Goal: Task Accomplishment & Management: Use online tool/utility

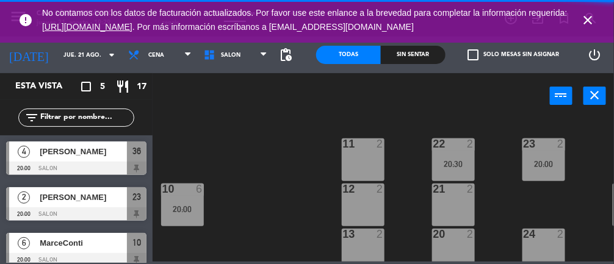
click at [587, 15] on icon "close" at bounding box center [588, 20] width 15 height 15
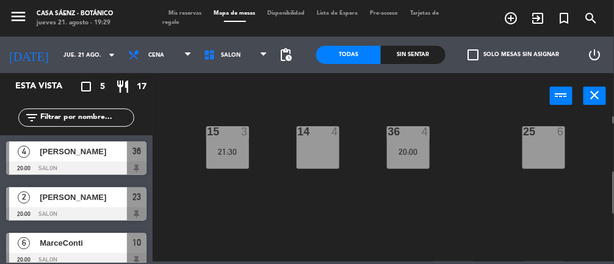
scroll to position [242, 0]
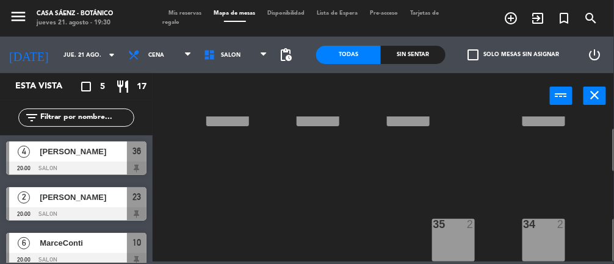
click at [449, 230] on div "35 2" at bounding box center [453, 240] width 43 height 43
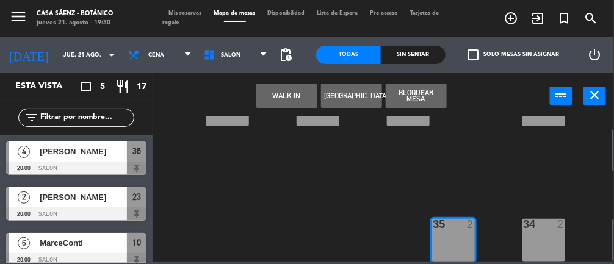
click at [363, 92] on button "[GEOGRAPHIC_DATA]" at bounding box center [351, 96] width 61 height 24
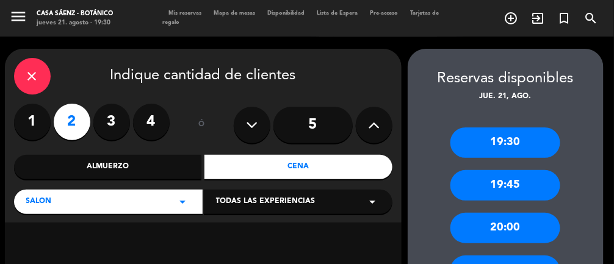
click at [517, 139] on div "19:30" at bounding box center [506, 143] width 110 height 31
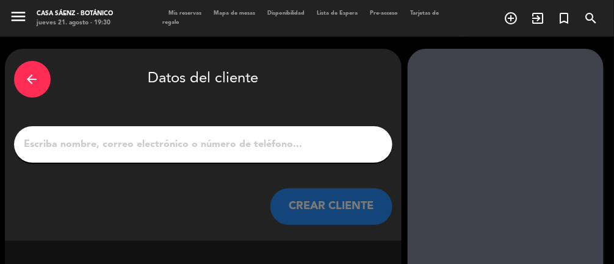
click at [247, 148] on input "1" at bounding box center [203, 144] width 360 height 17
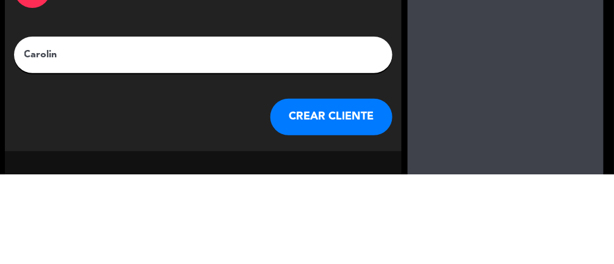
type input "Carolina"
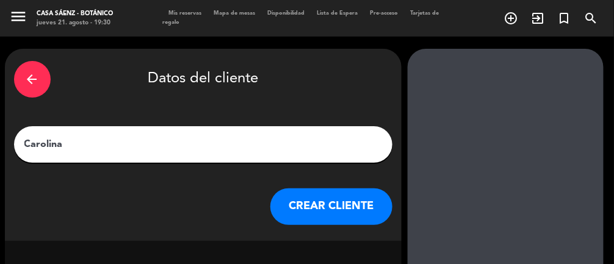
click at [319, 209] on button "CREAR CLIENTE" at bounding box center [332, 207] width 122 height 37
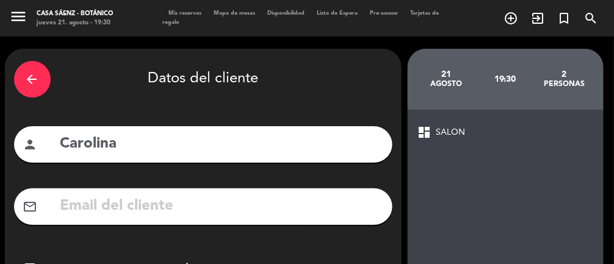
scroll to position [103, 0]
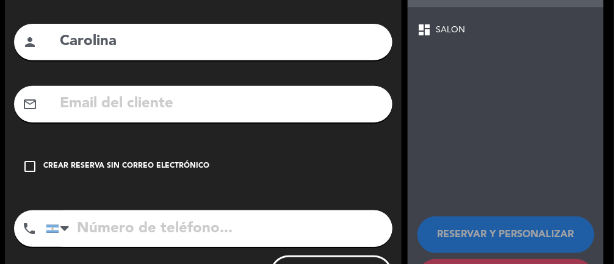
click at [29, 172] on icon "check_box_outline_blank" at bounding box center [30, 166] width 15 height 15
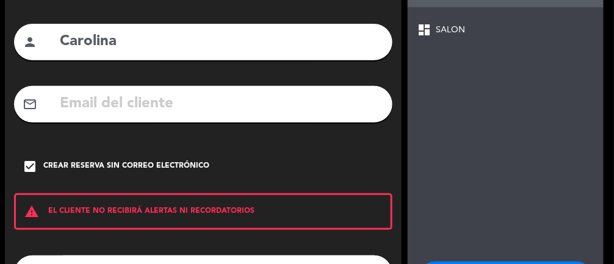
scroll to position [147, 0]
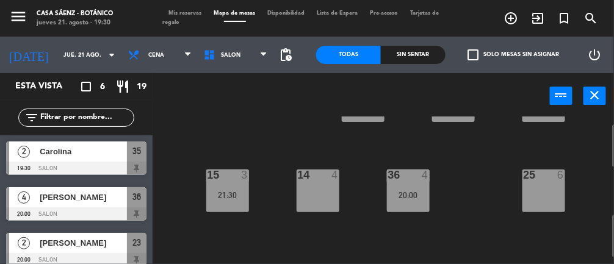
scroll to position [183, 0]
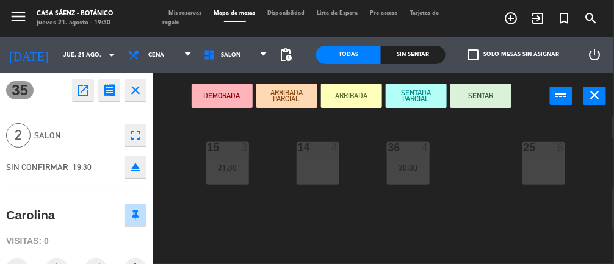
click at [488, 93] on button "SENTAR" at bounding box center [481, 96] width 61 height 24
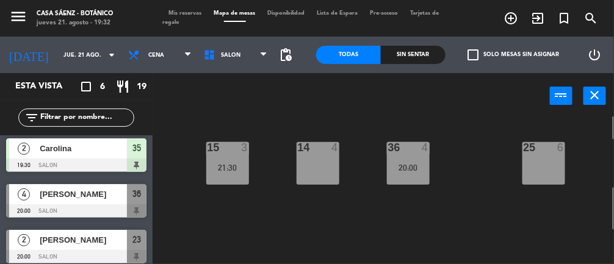
scroll to position [0, 0]
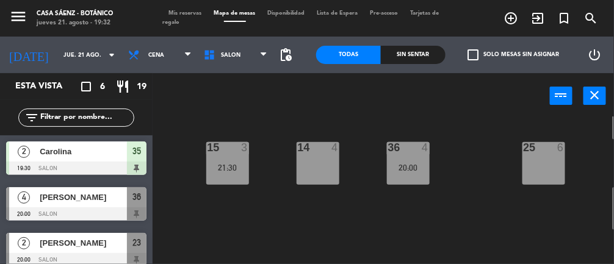
click at [184, 12] on span "Mis reservas" at bounding box center [185, 12] width 45 height 5
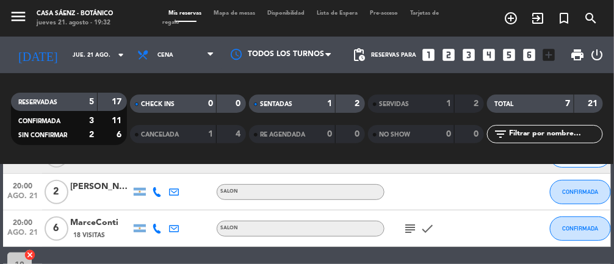
scroll to position [138, 0]
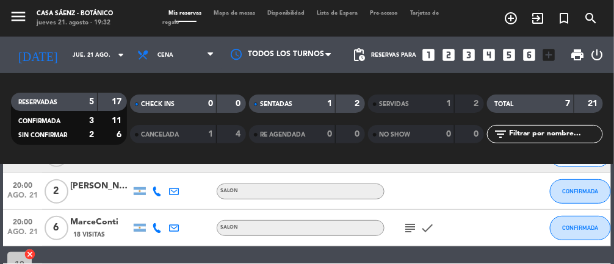
click at [407, 230] on icon "subject" at bounding box center [410, 228] width 15 height 15
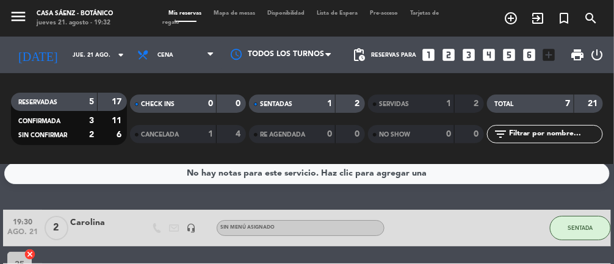
scroll to position [0, 0]
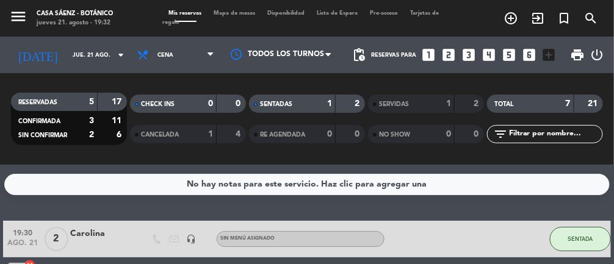
click at [239, 13] on span "Mapa de mesas" at bounding box center [235, 12] width 54 height 5
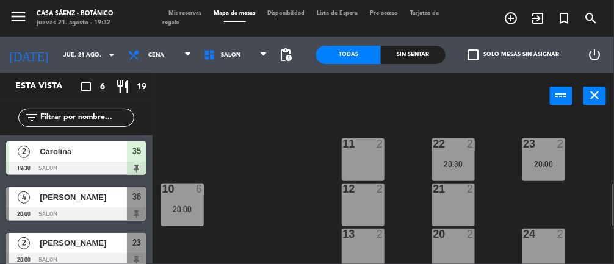
click at [189, 205] on div "20:00" at bounding box center [182, 209] width 43 height 9
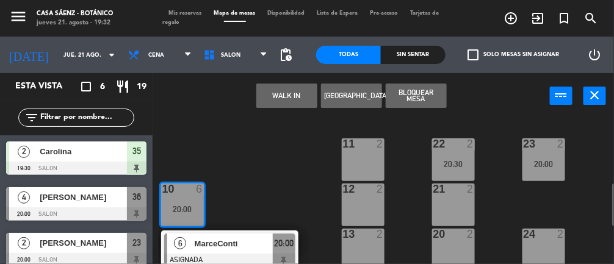
click at [274, 176] on div "11 2 22 2 20:30 23 2 20:00 10 6 20:00 6 MarceConti ASIGNADA 20:00 12 2 21 2 30 …" at bounding box center [387, 219] width 456 height 204
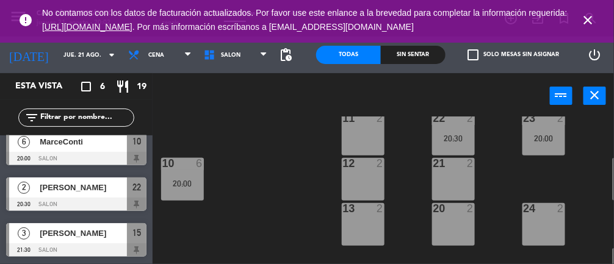
scroll to position [15, 0]
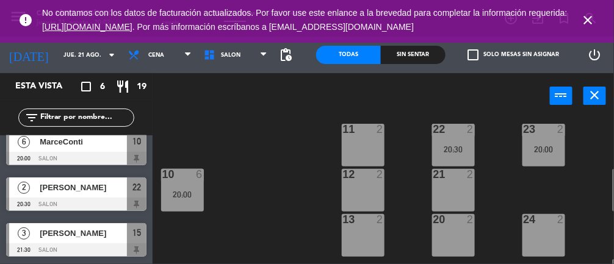
click at [590, 20] on icon "close" at bounding box center [588, 20] width 15 height 15
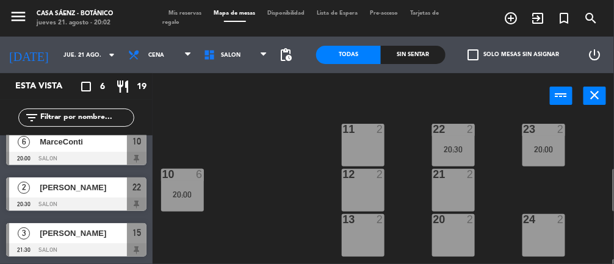
scroll to position [0, 0]
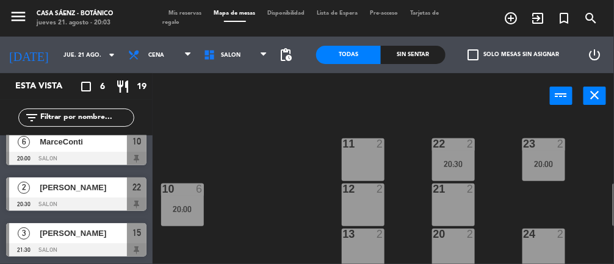
click at [507, 20] on icon "add_circle_outline" at bounding box center [511, 18] width 15 height 15
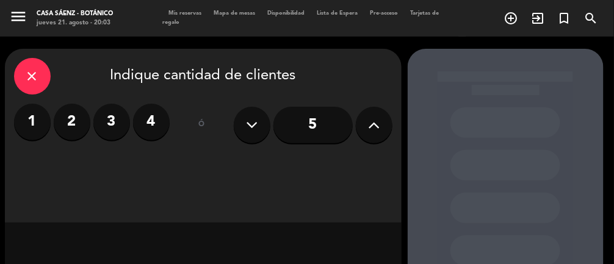
click at [74, 128] on label "2" at bounding box center [72, 122] width 37 height 37
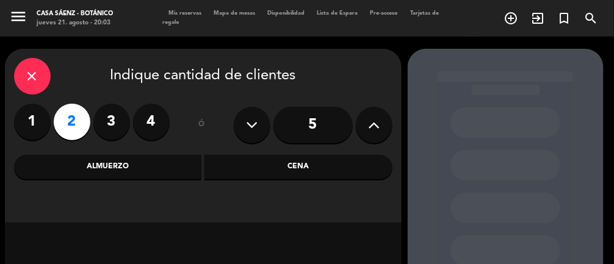
click at [231, 167] on div "Cena" at bounding box center [299, 167] width 188 height 24
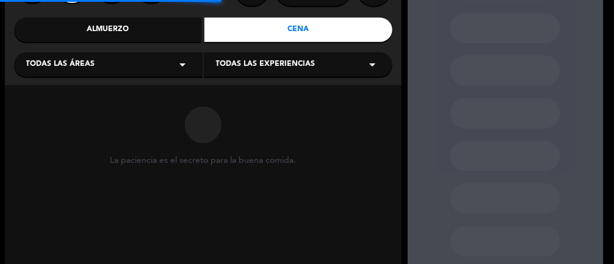
scroll to position [151, 0]
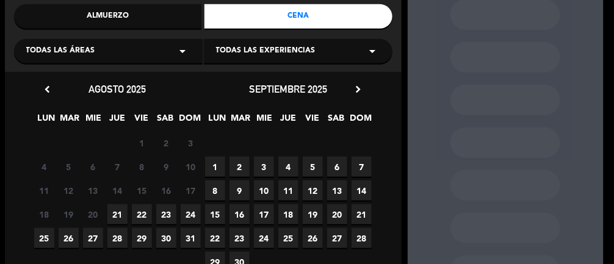
click at [118, 219] on span "21" at bounding box center [117, 215] width 20 height 20
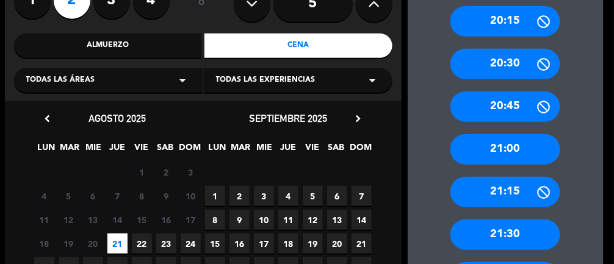
click at [525, 202] on div "21:15" at bounding box center [506, 192] width 110 height 31
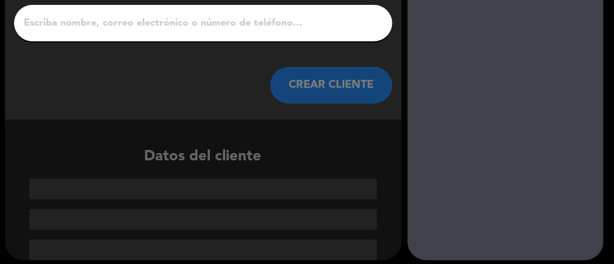
scroll to position [71, 0]
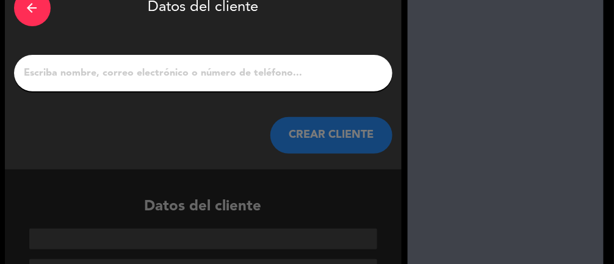
click at [296, 78] on input "1" at bounding box center [203, 73] width 360 height 17
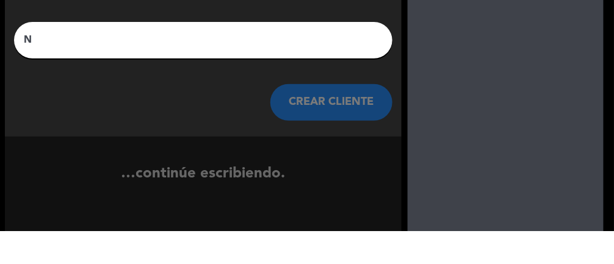
scroll to position [43, 0]
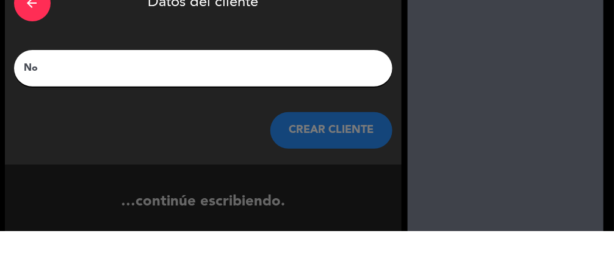
type input "N"
type input "J"
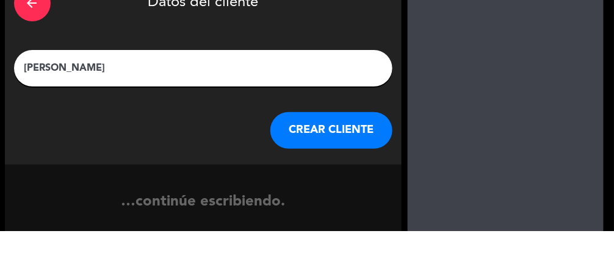
click at [383, 93] on input "[PERSON_NAME]" at bounding box center [203, 101] width 360 height 17
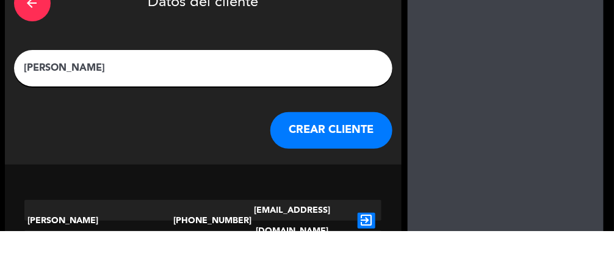
scroll to position [71, 0]
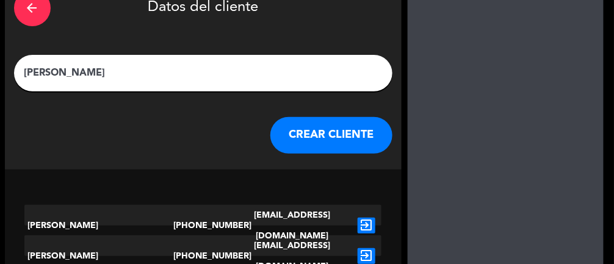
scroll to position [134, 0]
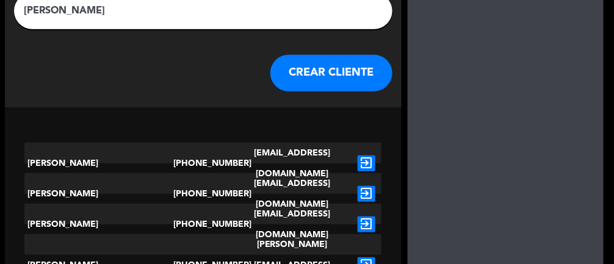
click at [210, 18] on input "[PERSON_NAME]" at bounding box center [203, 10] width 360 height 17
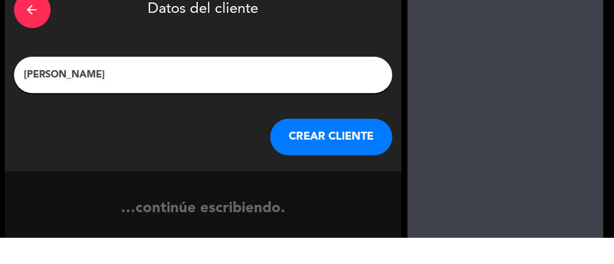
type input "[PERSON_NAME]"
click at [360, 57] on div "arrow_back Datos del cliente [PERSON_NAME] [PERSON_NAME] CLIENTE" at bounding box center [203, 101] width 397 height 192
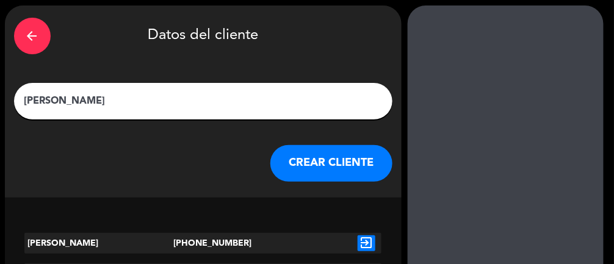
scroll to position [39, 0]
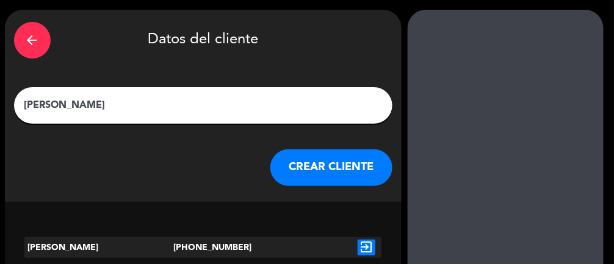
click at [278, 257] on div at bounding box center [292, 248] width 119 height 21
click at [366, 253] on icon "exit_to_app" at bounding box center [367, 248] width 18 height 16
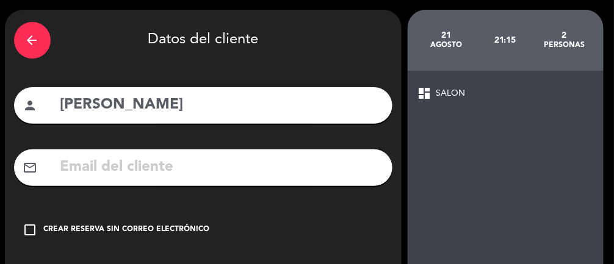
type input "[PHONE_NUMBER]"
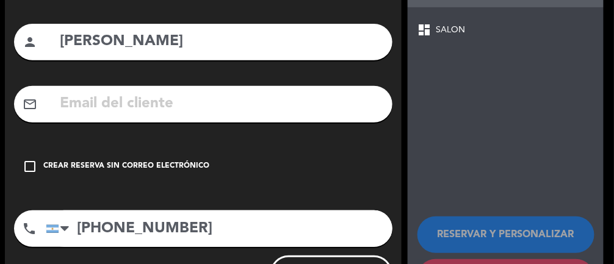
click at [34, 171] on icon "check_box_outline_blank" at bounding box center [30, 166] width 15 height 15
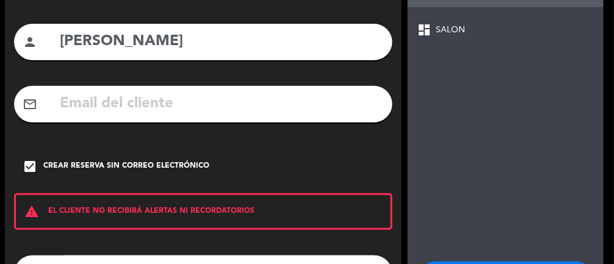
scroll to position [147, 0]
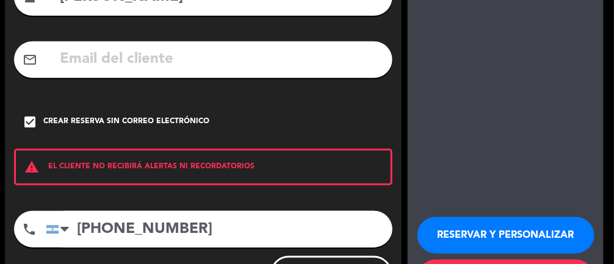
click at [499, 239] on button "RESERVAR Y PERSONALIZAR" at bounding box center [506, 235] width 177 height 37
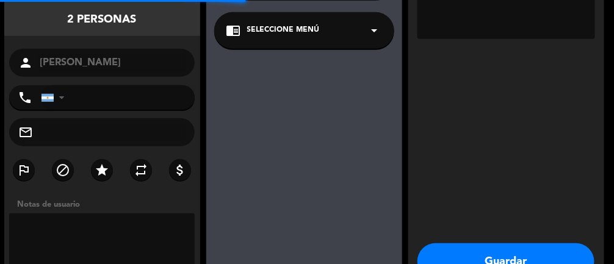
type input "[PHONE_NUMBER]"
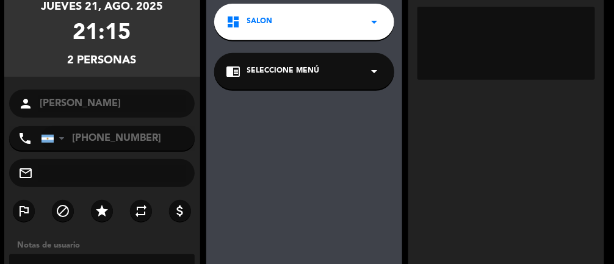
scroll to position [165, 0]
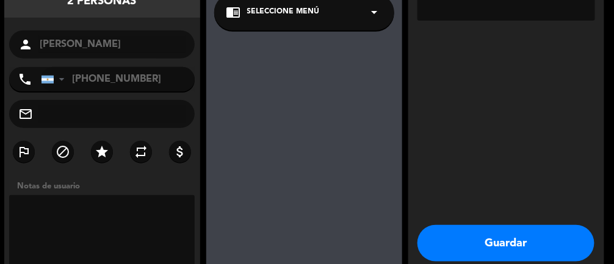
click at [522, 254] on button "Guardar" at bounding box center [506, 243] width 177 height 37
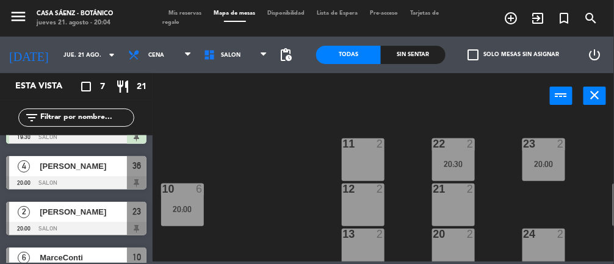
scroll to position [37, 0]
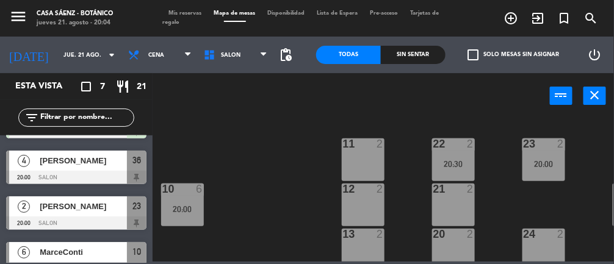
click at [103, 221] on div at bounding box center [76, 223] width 140 height 13
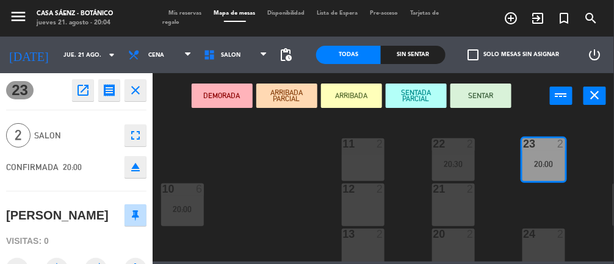
click at [543, 244] on div "24 2" at bounding box center [544, 250] width 43 height 43
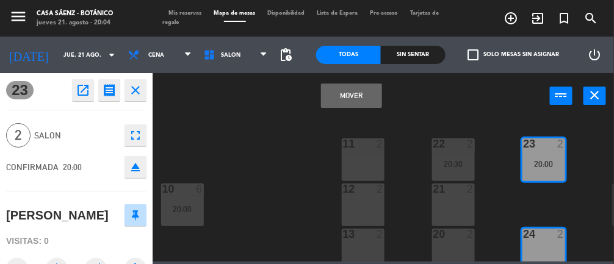
click at [359, 100] on button "Mover" at bounding box center [351, 96] width 61 height 24
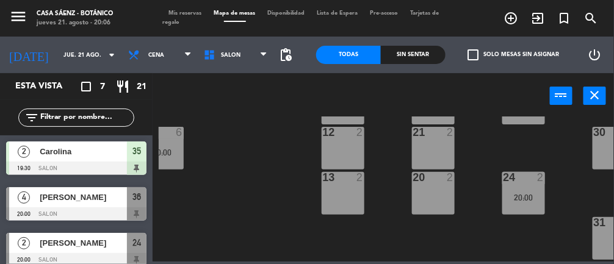
scroll to position [57, 49]
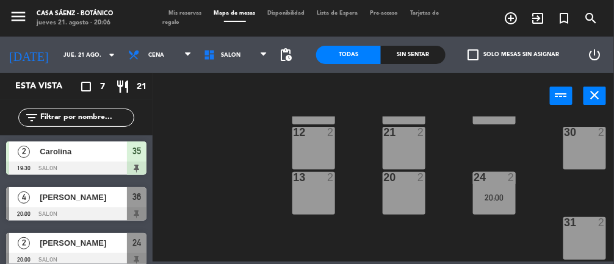
click at [117, 258] on div at bounding box center [76, 259] width 140 height 13
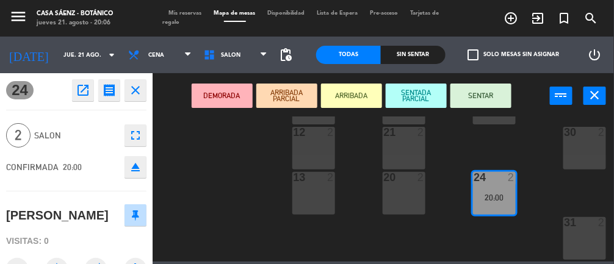
click at [489, 94] on button "SENTAR" at bounding box center [481, 96] width 61 height 24
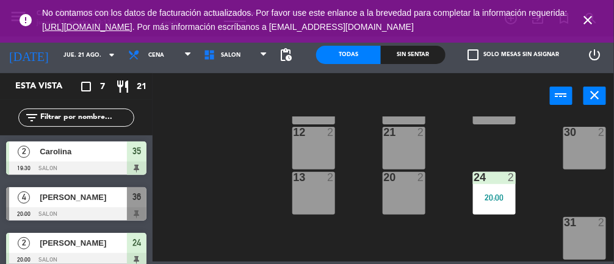
click at [595, 25] on icon "close" at bounding box center [588, 20] width 15 height 15
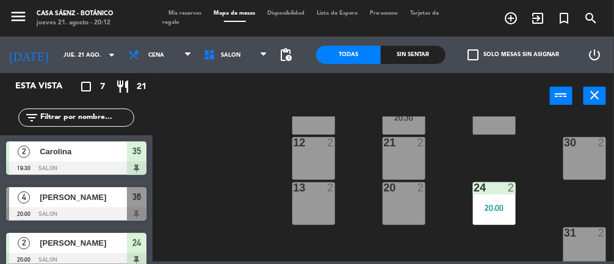
scroll to position [47, 49]
click at [591, 243] on div "31 2" at bounding box center [585, 248] width 43 height 43
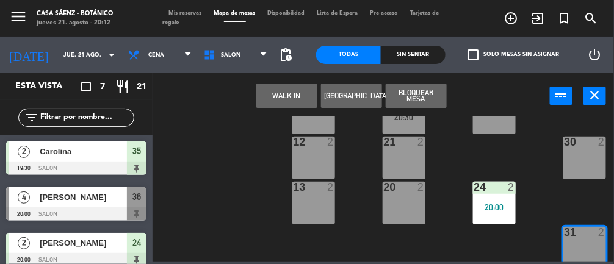
click at [581, 169] on div "30 2" at bounding box center [585, 158] width 43 height 43
click at [283, 98] on button "WALK IN" at bounding box center [286, 96] width 61 height 24
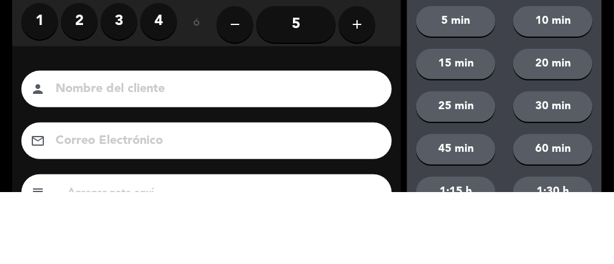
click at [117, 103] on label "3" at bounding box center [119, 94] width 37 height 37
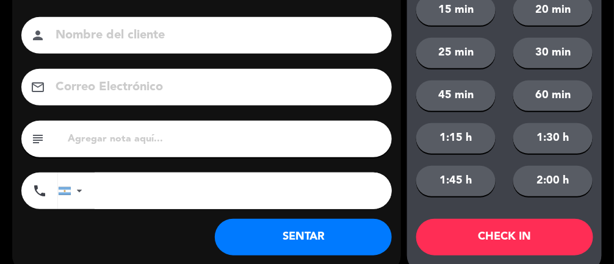
scroll to position [132, 0]
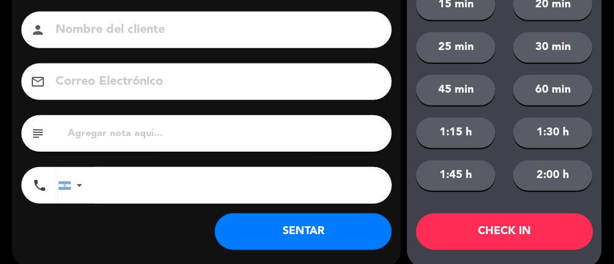
click at [386, 241] on button "SENTAR" at bounding box center [303, 232] width 177 height 37
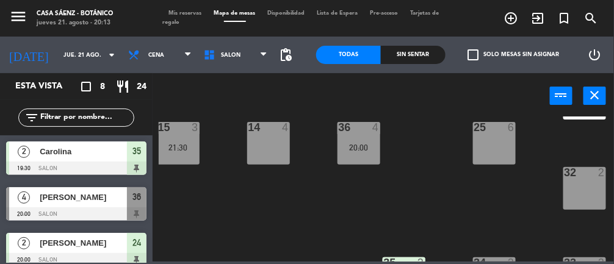
scroll to position [197, 0]
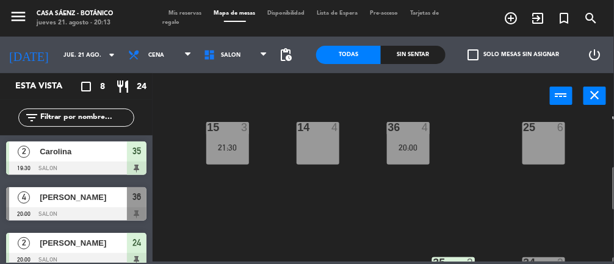
click at [322, 153] on div "14 4" at bounding box center [318, 143] width 43 height 43
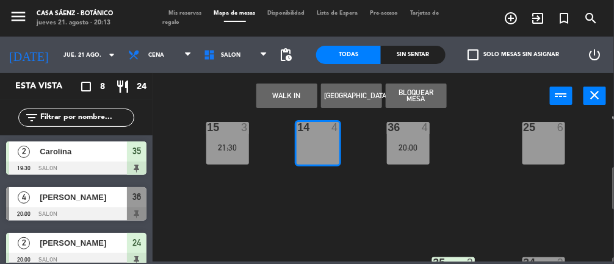
click at [225, 151] on div "21:30" at bounding box center [227, 148] width 43 height 9
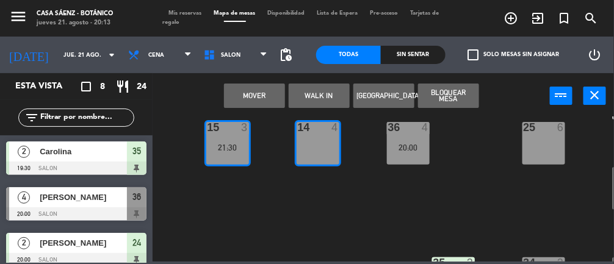
click at [265, 96] on button "Mover" at bounding box center [254, 96] width 61 height 24
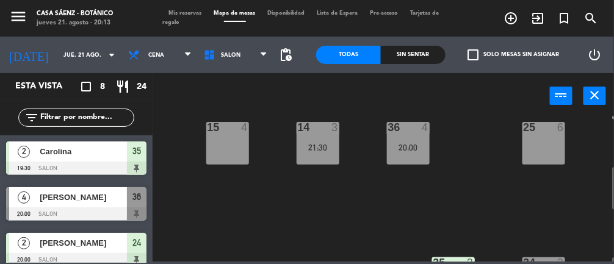
click at [225, 145] on div "15 4" at bounding box center [227, 143] width 43 height 43
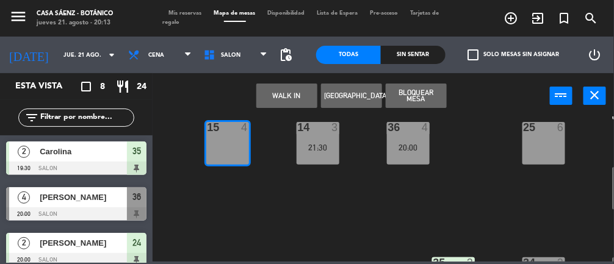
click at [282, 100] on button "WALK IN" at bounding box center [286, 96] width 61 height 24
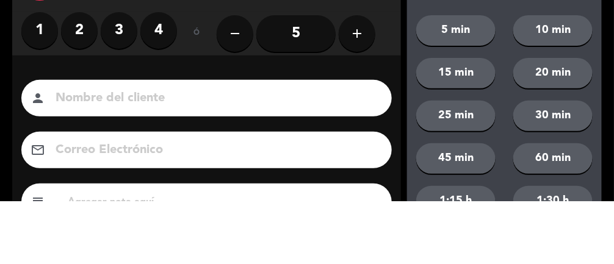
click at [124, 93] on label "3" at bounding box center [119, 94] width 37 height 37
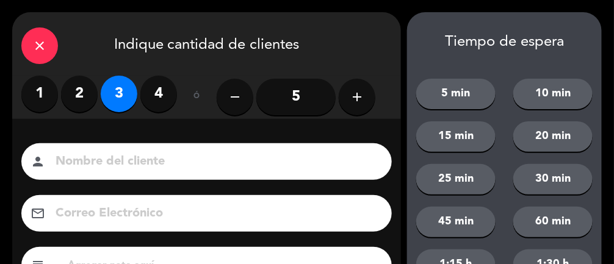
scroll to position [148, 0]
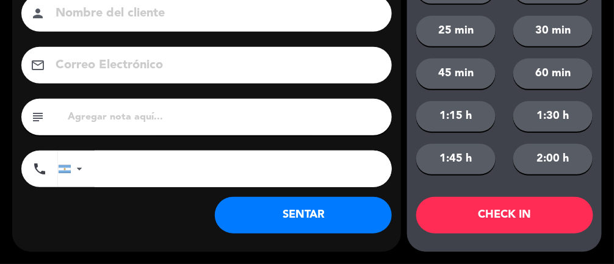
click at [304, 221] on button "SENTAR" at bounding box center [303, 215] width 177 height 37
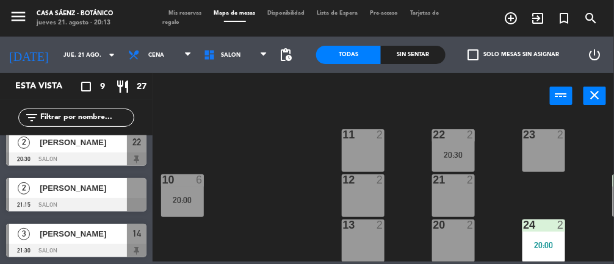
scroll to position [0, 0]
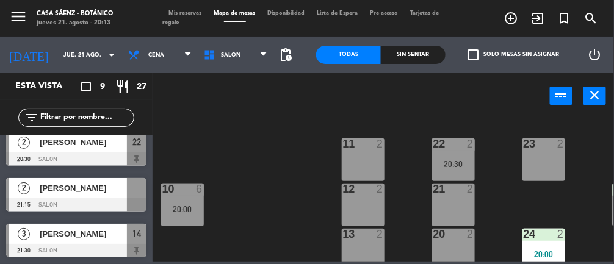
click at [86, 198] on div at bounding box center [76, 204] width 140 height 13
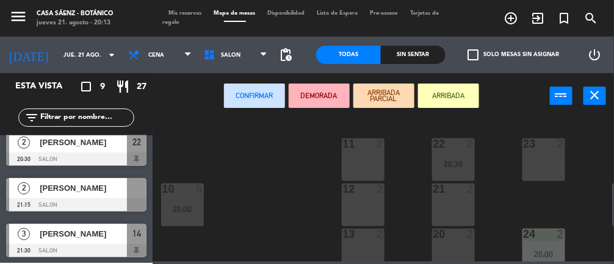
click at [459, 205] on div "21 2" at bounding box center [453, 205] width 43 height 43
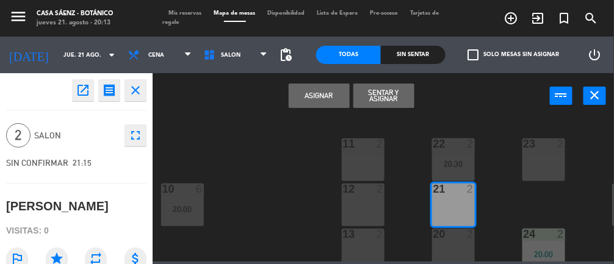
click at [322, 98] on button "Asignar" at bounding box center [319, 96] width 61 height 24
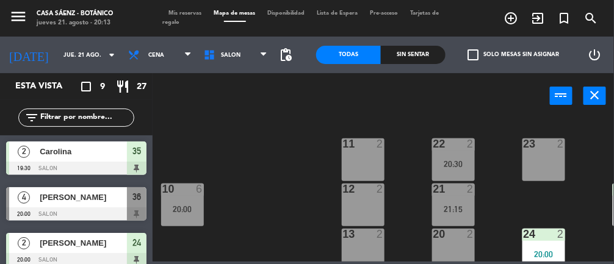
scroll to position [57, 0]
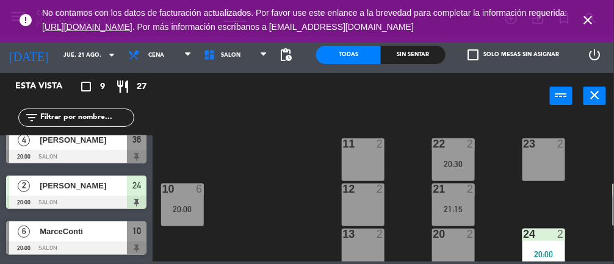
click at [184, 211] on div "20:00" at bounding box center [182, 209] width 43 height 9
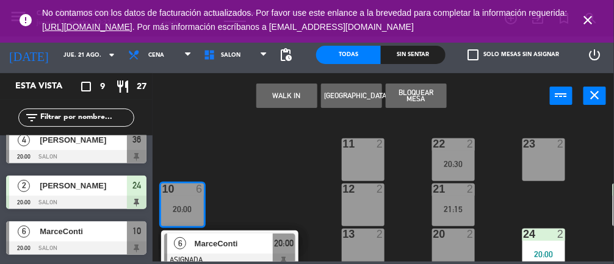
click at [241, 231] on div "6 MarceConti ASIGNADA 20:00" at bounding box center [229, 251] width 137 height 40
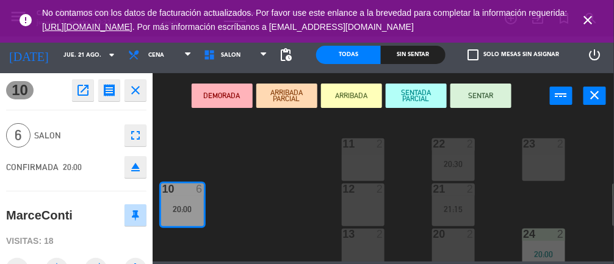
click at [494, 96] on button "SENTAR" at bounding box center [481, 96] width 61 height 24
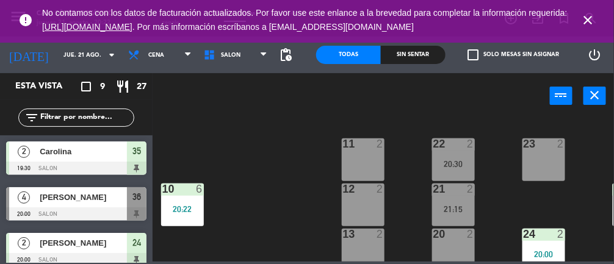
scroll to position [0, 0]
click at [595, 24] on icon "close" at bounding box center [588, 20] width 15 height 15
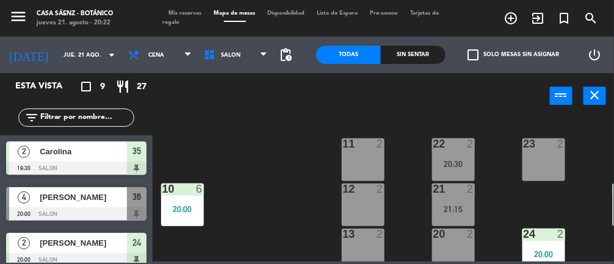
click at [460, 169] on div "22 2 20:30" at bounding box center [453, 160] width 43 height 43
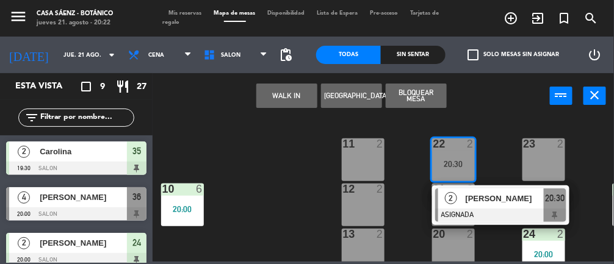
click at [553, 159] on div "23 2" at bounding box center [544, 160] width 43 height 43
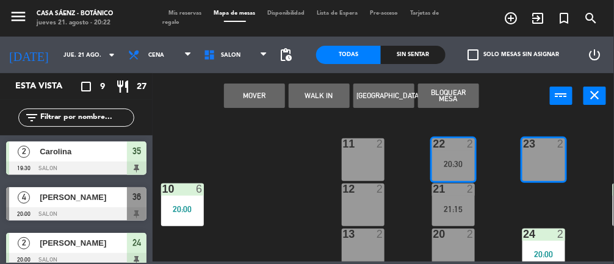
click at [254, 102] on button "Mover" at bounding box center [254, 96] width 61 height 24
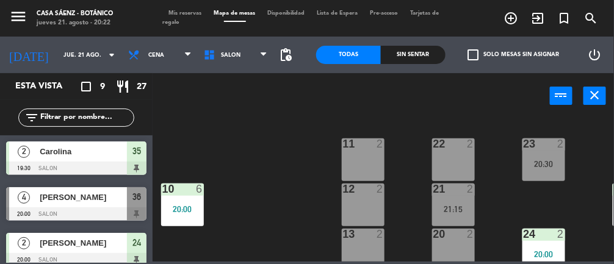
scroll to position [0, 49]
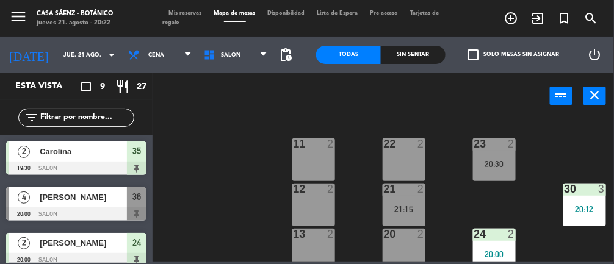
click at [406, 210] on div "21:15" at bounding box center [404, 209] width 43 height 9
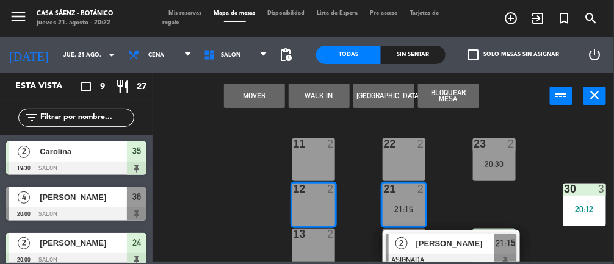
click at [263, 100] on button "Mover" at bounding box center [254, 96] width 61 height 24
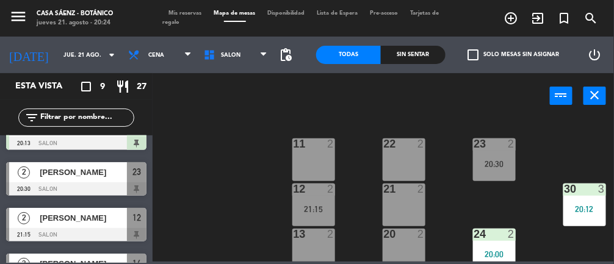
scroll to position [260, 0]
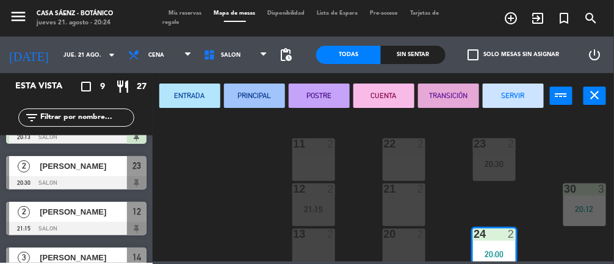
click at [388, 241] on div "20 2" at bounding box center [404, 250] width 43 height 43
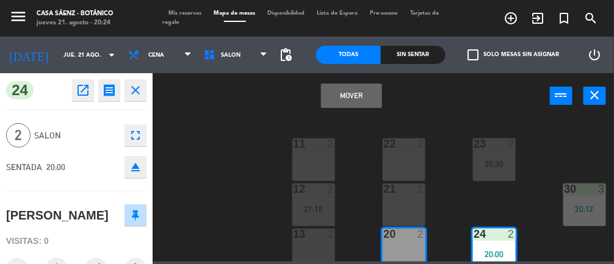
click at [187, 187] on div "11 2 22 2 23 2 20:30 10 6 20:00 12 2 21:15 21 2 30 3 20:12 13 2 20 2 24 2 20:00…" at bounding box center [387, 189] width 456 height 145
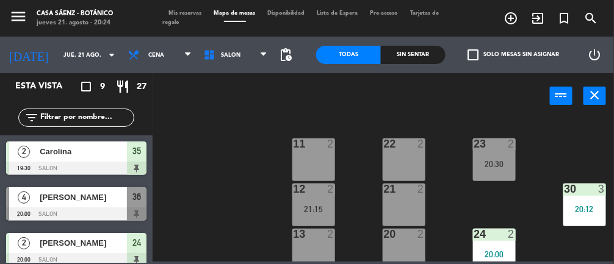
scroll to position [0, 0]
click at [398, 252] on div "20 2" at bounding box center [404, 250] width 43 height 43
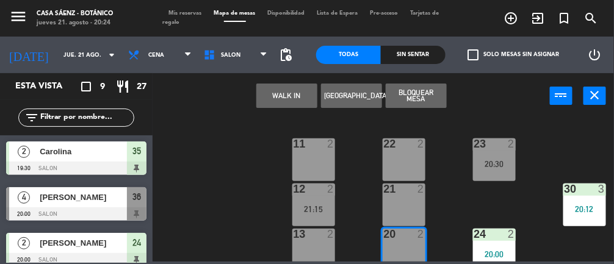
click at [295, 98] on button "WALK IN" at bounding box center [286, 96] width 61 height 24
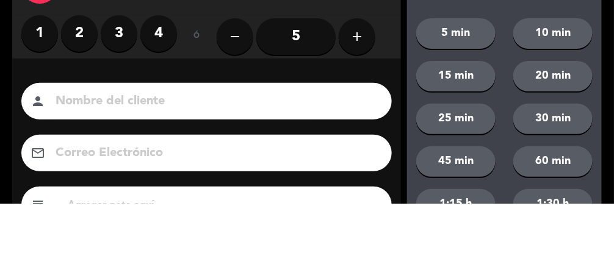
click at [92, 98] on label "2" at bounding box center [79, 94] width 37 height 37
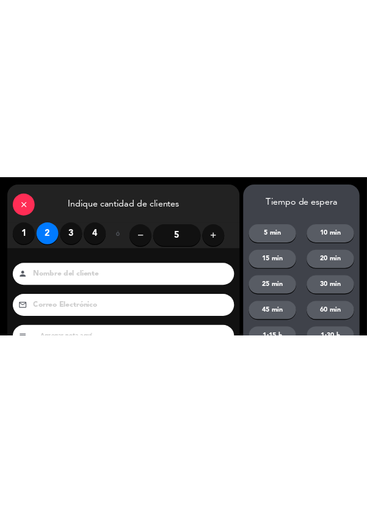
scroll to position [148, 0]
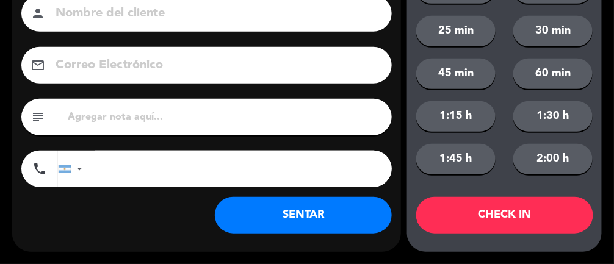
click at [361, 217] on button "SENTAR" at bounding box center [303, 215] width 177 height 37
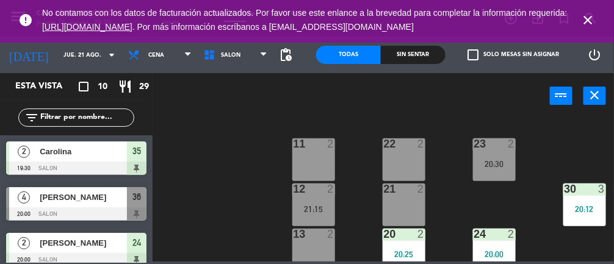
click at [548, 169] on div "11 2 22 2 23 2 20:30 10 6 20:00 12 2 21:15 21 2 30 3 20:12 13 2 20 2 20:25 24 2…" at bounding box center [387, 189] width 456 height 145
click at [590, 26] on icon "close" at bounding box center [588, 20] width 15 height 15
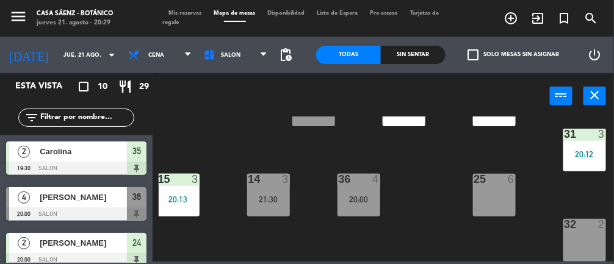
scroll to position [242, 49]
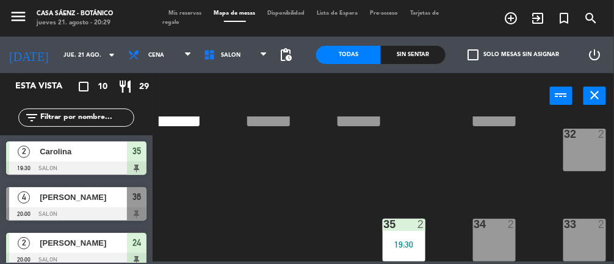
click at [589, 156] on div "32 2" at bounding box center [585, 150] width 43 height 43
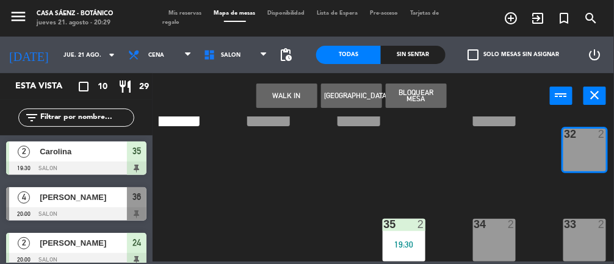
click at [299, 103] on button "WALK IN" at bounding box center [286, 96] width 61 height 24
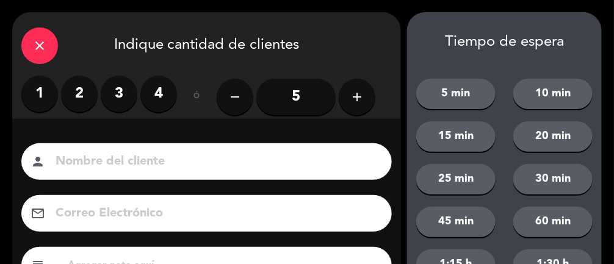
click at [81, 109] on label "2" at bounding box center [79, 94] width 37 height 37
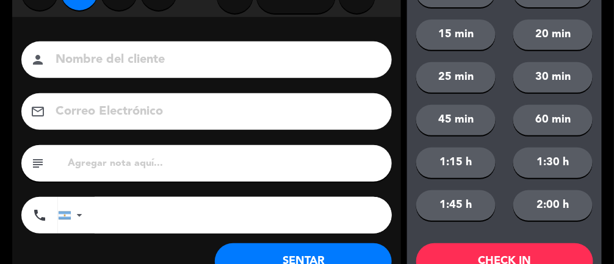
scroll to position [148, 0]
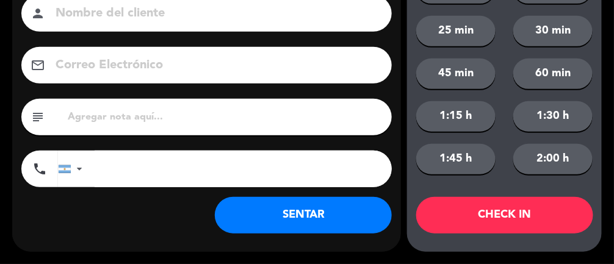
click at [339, 216] on button "SENTAR" at bounding box center [303, 215] width 177 height 37
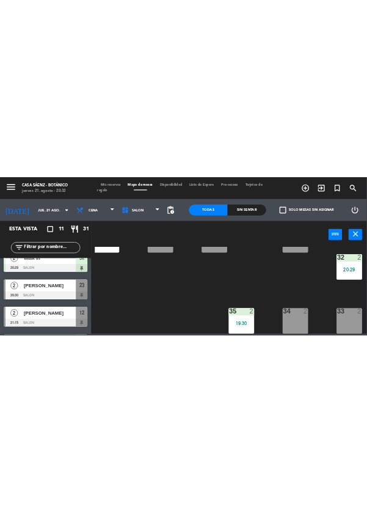
scroll to position [334, 0]
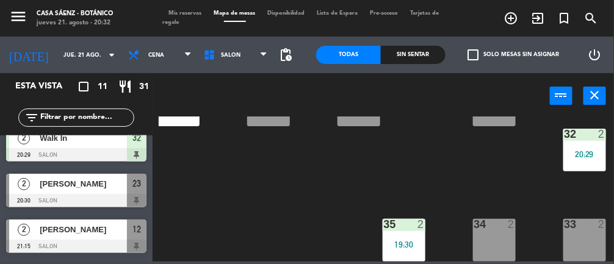
click at [110, 199] on div at bounding box center [76, 200] width 140 height 13
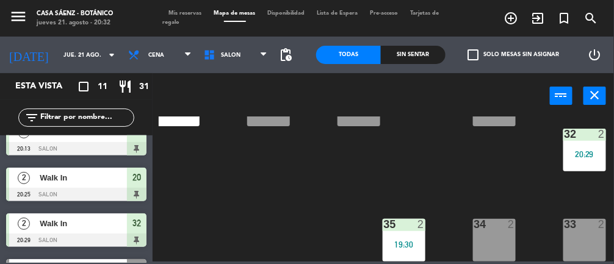
scroll to position [347, 0]
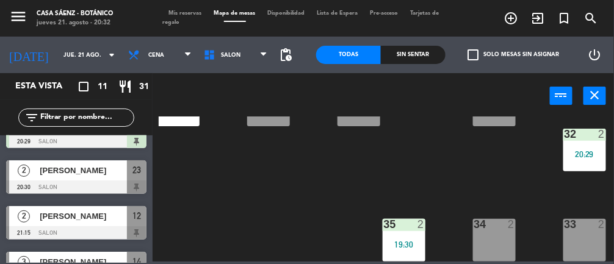
click at [100, 169] on span "[PERSON_NAME]" at bounding box center [83, 170] width 87 height 13
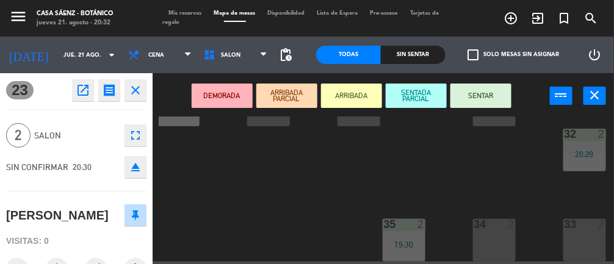
click at [592, 228] on div "33 2" at bounding box center [585, 240] width 43 height 43
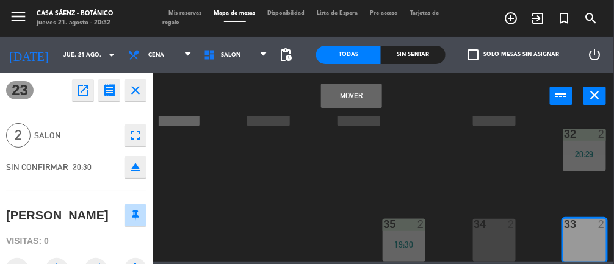
click at [355, 101] on button "Mover" at bounding box center [351, 96] width 61 height 24
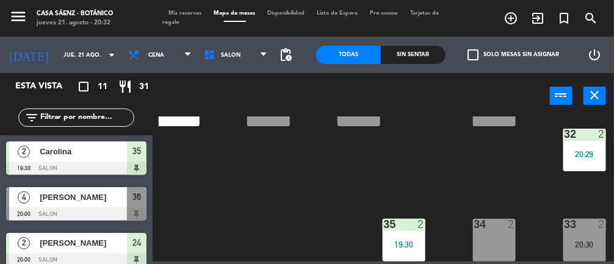
scroll to position [44, 0]
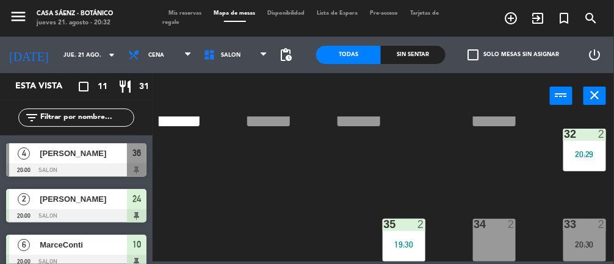
click at [591, 246] on div "33 2 20:30" at bounding box center [585, 240] width 43 height 43
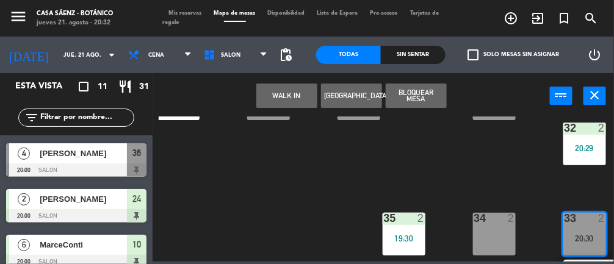
scroll to position [286, 49]
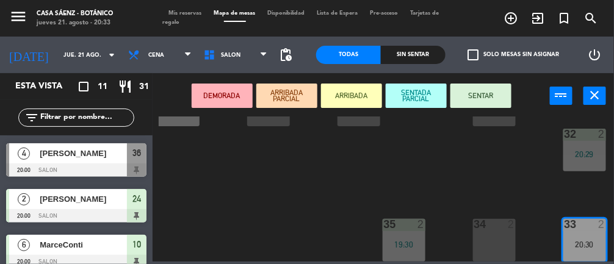
scroll to position [242, 49]
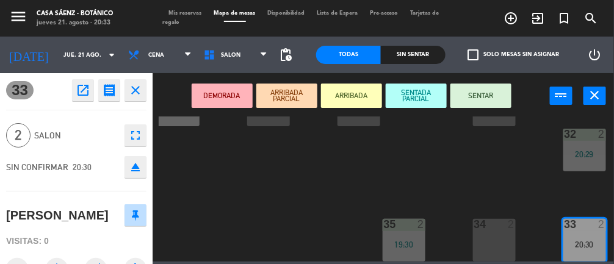
click at [492, 89] on button "SENTAR" at bounding box center [481, 96] width 61 height 24
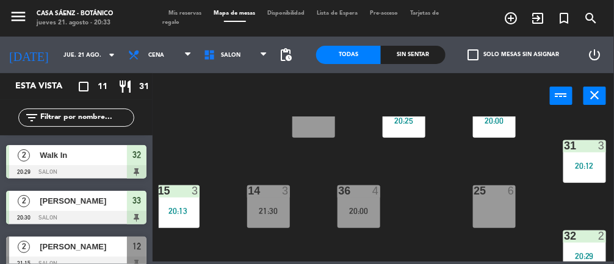
scroll to position [149, 49]
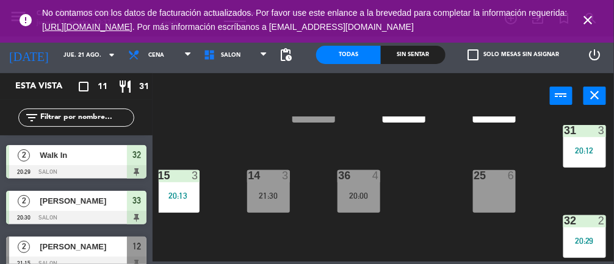
click at [594, 19] on icon "close" at bounding box center [588, 20] width 15 height 15
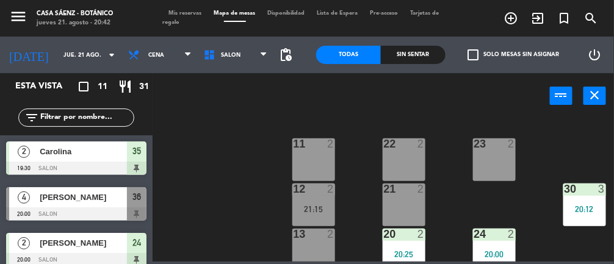
scroll to position [242, 49]
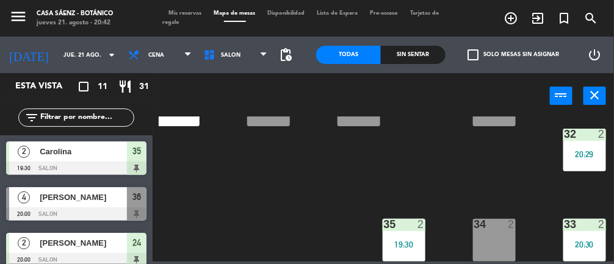
click at [304, 222] on div "11 2 22 2 23 2 10 6 20:00 12 2 21:15 21 2 30 3 20:12 13 2 20 2 20:25 24 2 20:00…" at bounding box center [387, 189] width 456 height 145
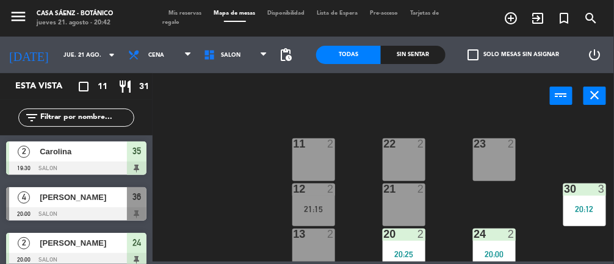
click at [497, 166] on div "23 2" at bounding box center [494, 160] width 43 height 43
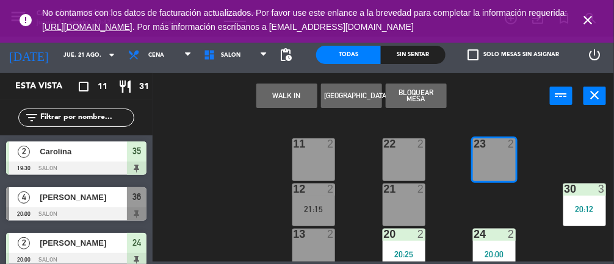
click at [283, 93] on button "WALK IN" at bounding box center [286, 96] width 61 height 24
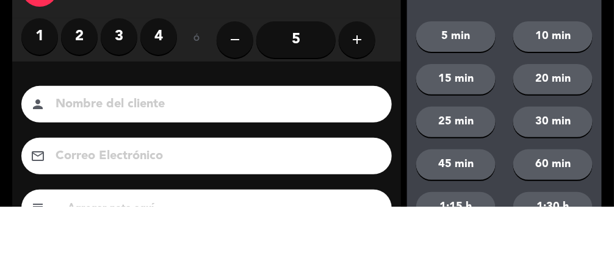
click at [81, 103] on label "2" at bounding box center [79, 94] width 37 height 37
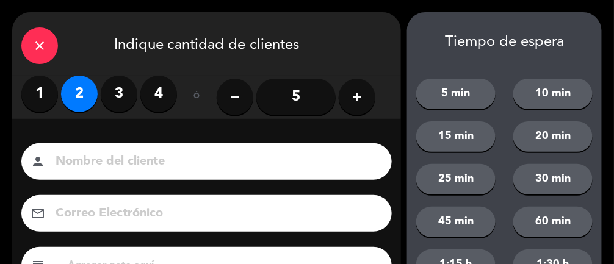
scroll to position [148, 0]
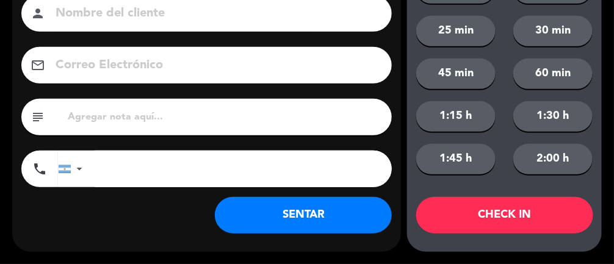
click at [344, 223] on button "SENTAR" at bounding box center [303, 215] width 177 height 37
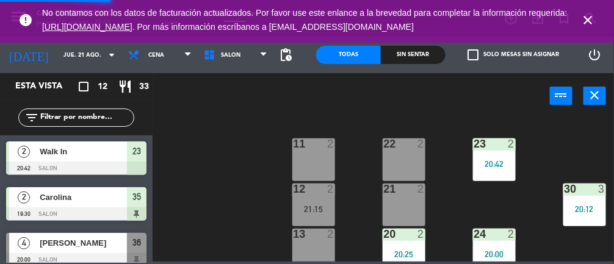
click at [592, 22] on icon "close" at bounding box center [588, 20] width 15 height 15
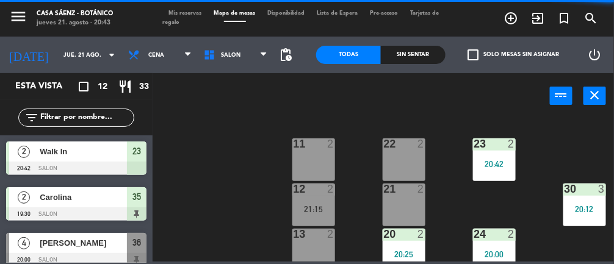
click at [554, 166] on div "11 2 22 2 23 2 20:42 10 6 20:00 12 2 21:15 21 2 30 3 20:12 13 2 20 2 20:25 24 2…" at bounding box center [387, 189] width 456 height 145
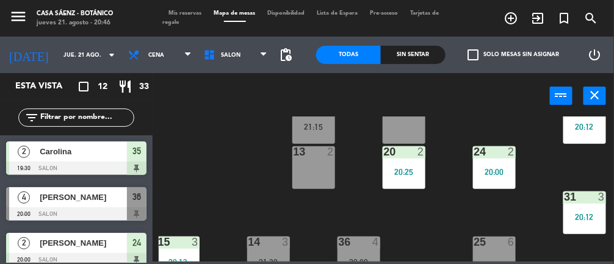
scroll to position [84, 49]
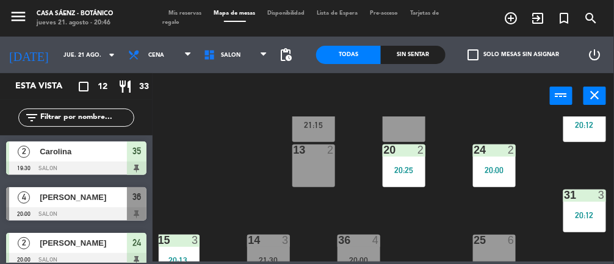
click at [311, 161] on div "13 2" at bounding box center [314, 166] width 43 height 43
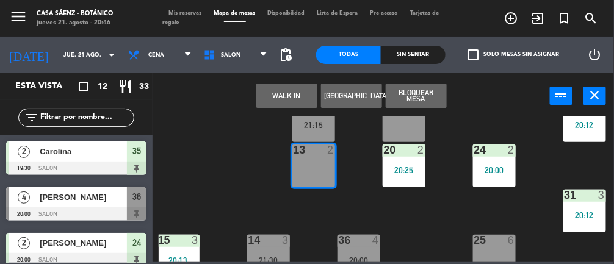
click at [284, 101] on button "WALK IN" at bounding box center [286, 96] width 61 height 24
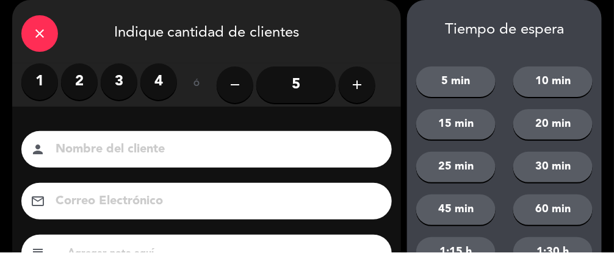
scroll to position [12, 0]
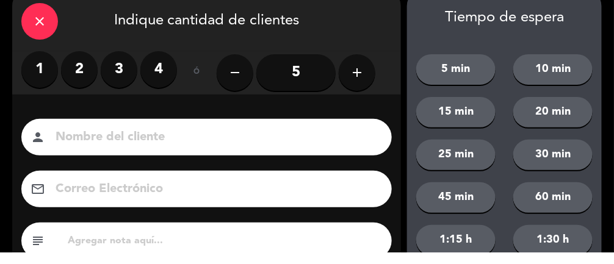
click at [77, 80] on label "2" at bounding box center [79, 82] width 37 height 37
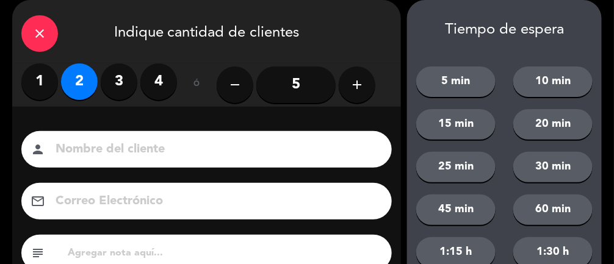
scroll to position [148, 0]
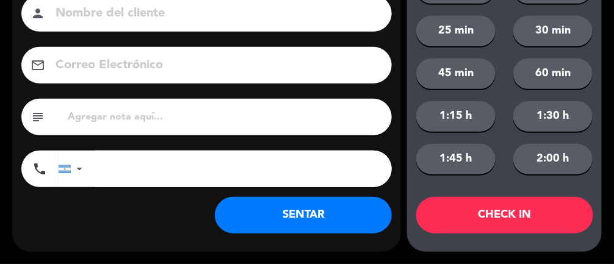
click at [319, 221] on button "SENTAR" at bounding box center [303, 215] width 177 height 37
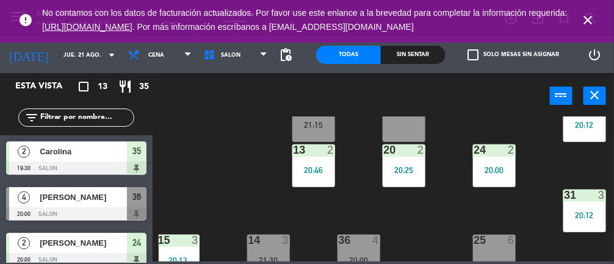
click at [595, 18] on icon "close" at bounding box center [588, 20] width 15 height 15
click at [115, 212] on div at bounding box center [76, 214] width 140 height 13
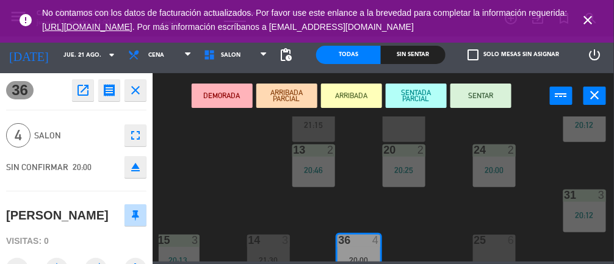
click at [77, 95] on icon "open_in_new" at bounding box center [83, 90] width 15 height 15
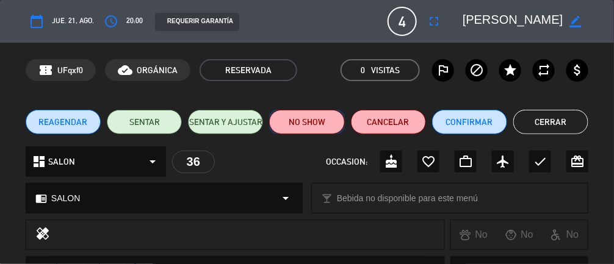
click at [316, 123] on button "NO SHOW" at bounding box center [306, 122] width 75 height 24
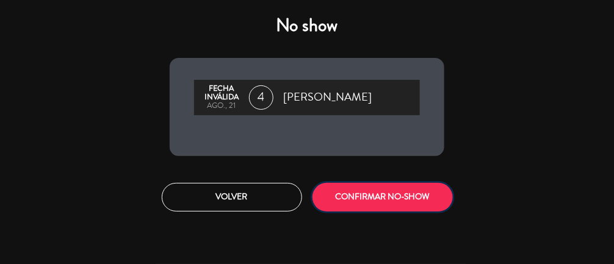
click at [429, 203] on button "CONFIRMAR NO-SHOW" at bounding box center [383, 197] width 140 height 29
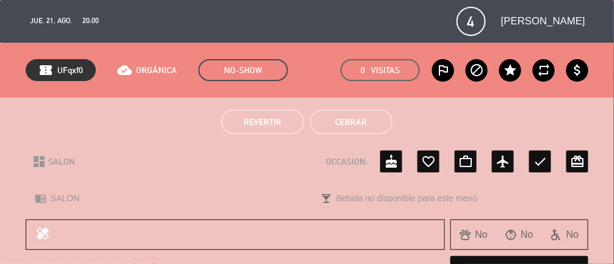
click at [363, 122] on button "Cerrar" at bounding box center [351, 122] width 82 height 24
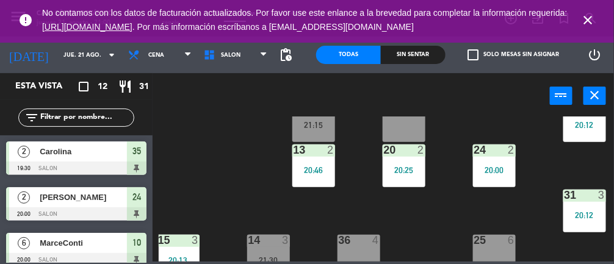
click at [589, 23] on icon "close" at bounding box center [588, 20] width 15 height 15
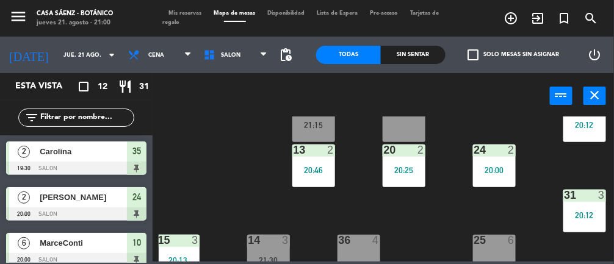
scroll to position [0, 49]
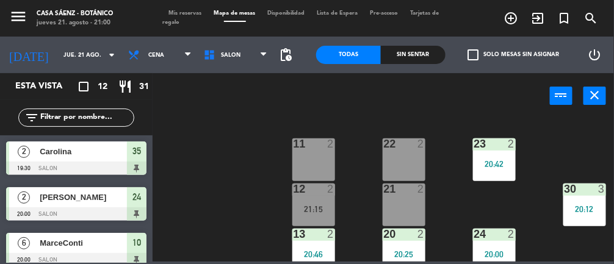
click at [542, 200] on div "11 2 22 2 23 2 20:42 10 6 20:00 12 2 21:15 21 2 30 3 20:12 13 2 20:46 20 2 20:2…" at bounding box center [387, 189] width 456 height 145
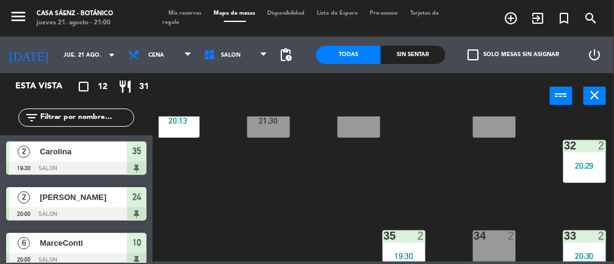
scroll to position [173, 49]
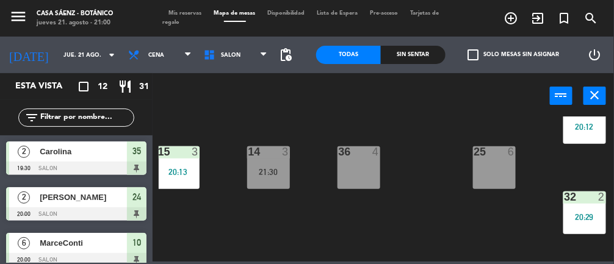
click at [365, 175] on div "36 4" at bounding box center [359, 168] width 43 height 43
click at [267, 181] on div "14 3 21:30" at bounding box center [268, 168] width 43 height 43
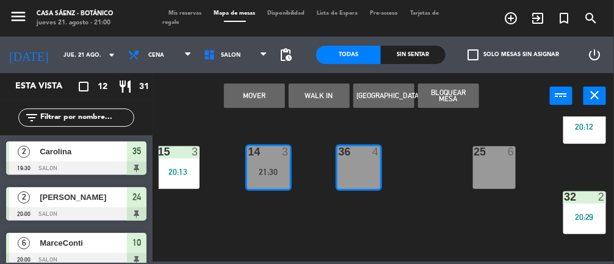
click at [263, 86] on button "Mover" at bounding box center [254, 96] width 61 height 24
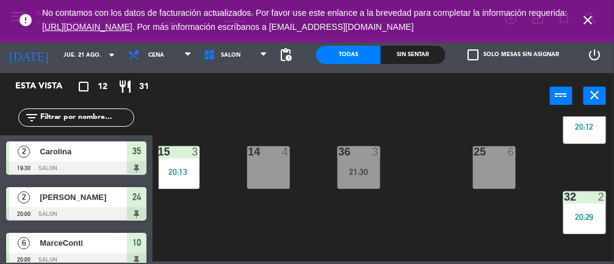
click at [585, 22] on icon "close" at bounding box center [588, 20] width 15 height 15
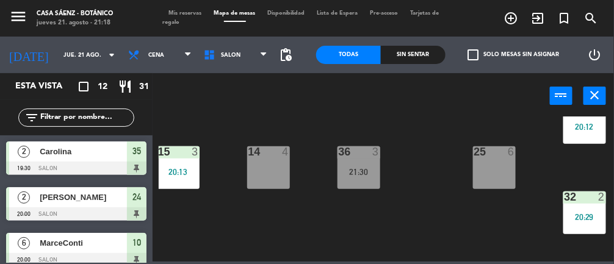
click at [354, 175] on div "21:30" at bounding box center [359, 172] width 43 height 9
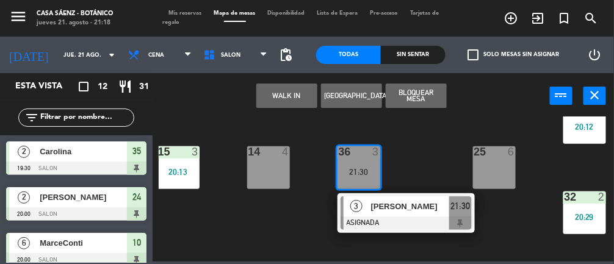
click at [473, 153] on div "25" at bounding box center [474, 152] width 20 height 11
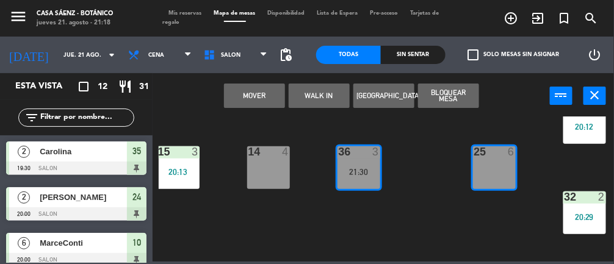
click at [551, 148] on div "11 2 22 2 23 2 20:42 10 6 20:00 12 2 21:15 21 2 30 3 20:12 13 2 20:46 20 2 20:2…" at bounding box center [387, 189] width 456 height 145
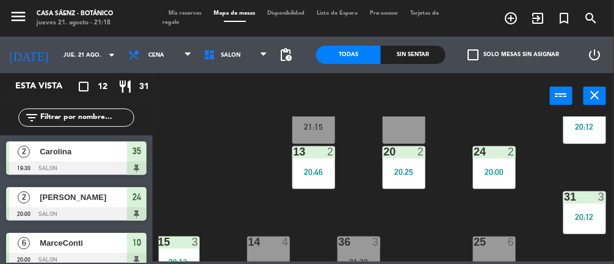
scroll to position [0, 49]
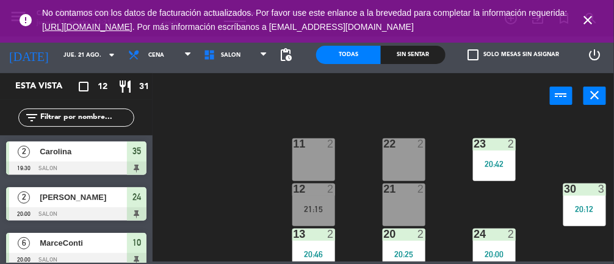
click at [250, 204] on div "11 2 22 2 23 2 20:42 10 6 20:00 12 2 21:15 21 2 30 3 20:12 13 2 20:46 20 2 20:2…" at bounding box center [387, 189] width 456 height 145
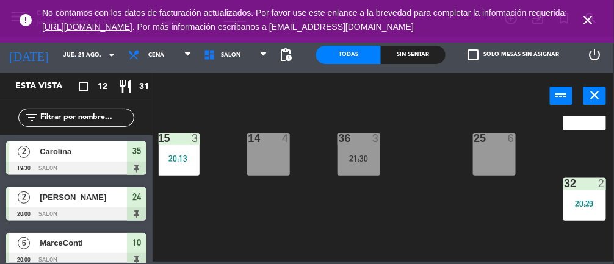
scroll to position [177, 49]
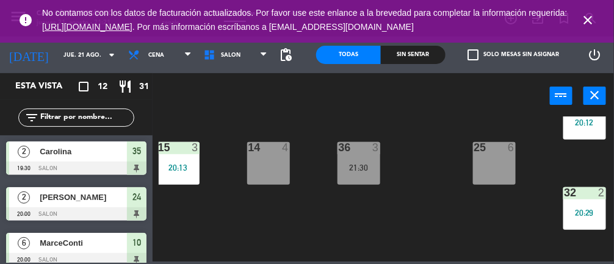
click at [366, 176] on div "36 3 21:30" at bounding box center [359, 163] width 43 height 43
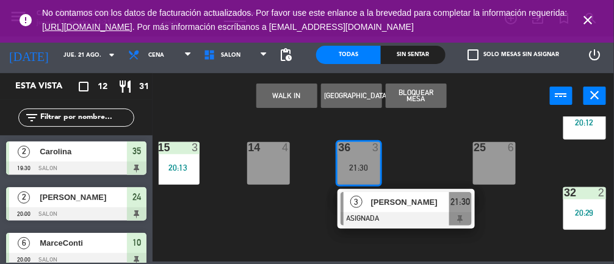
click at [405, 210] on div "[PERSON_NAME]" at bounding box center [409, 202] width 79 height 20
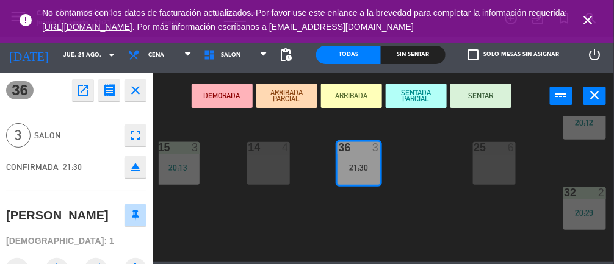
click at [482, 98] on button "SENTAR" at bounding box center [481, 96] width 61 height 24
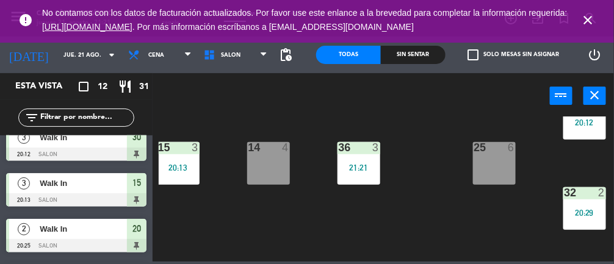
scroll to position [0, 0]
click at [584, 14] on icon "close" at bounding box center [588, 20] width 15 height 15
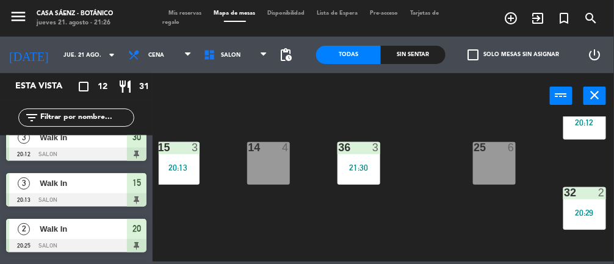
click at [180, 175] on div "15 3 20:13" at bounding box center [178, 163] width 43 height 43
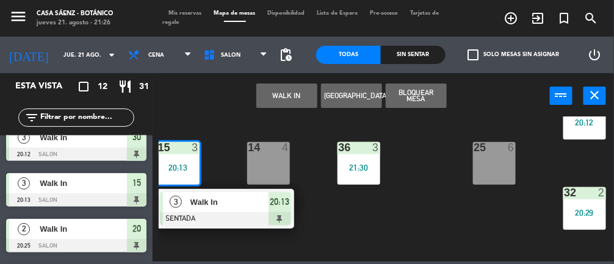
click at [275, 216] on div at bounding box center [225, 219] width 131 height 13
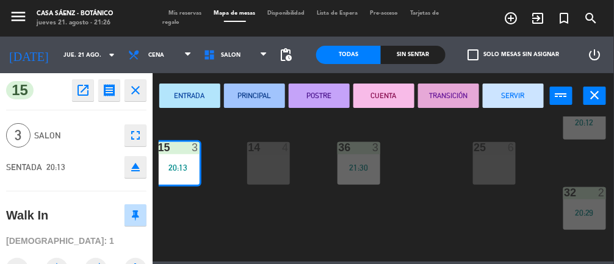
click at [511, 100] on button "SERVIR" at bounding box center [513, 96] width 61 height 24
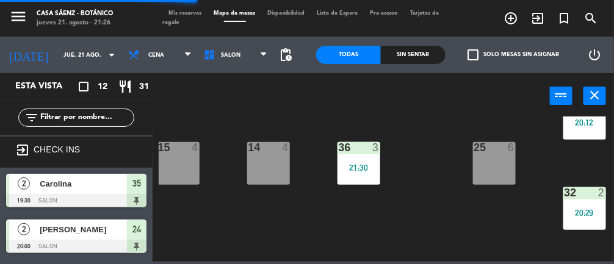
click at [269, 183] on div "14 4" at bounding box center [268, 163] width 43 height 43
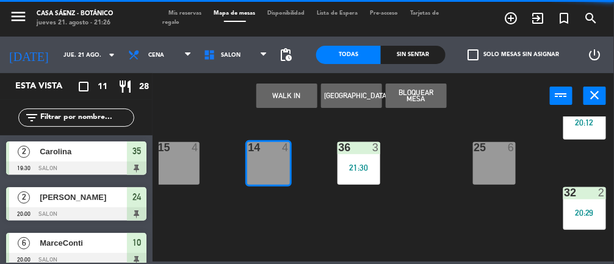
click at [291, 98] on button "WALK IN" at bounding box center [286, 96] width 61 height 24
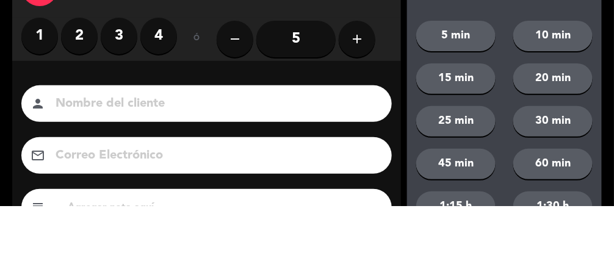
click at [84, 100] on label "2" at bounding box center [79, 94] width 37 height 37
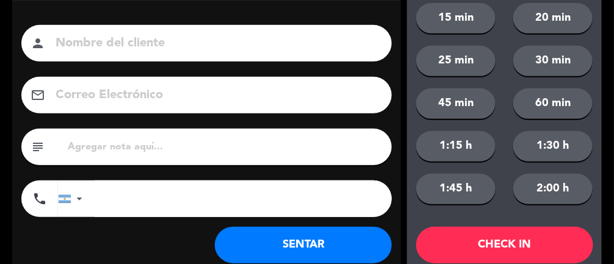
scroll to position [134, 0]
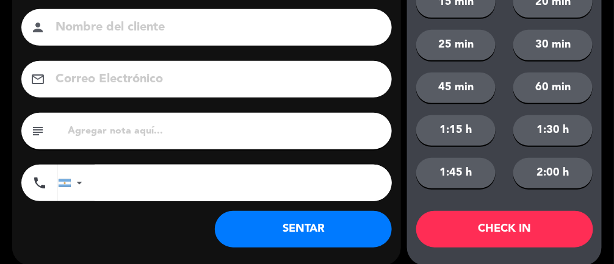
click at [368, 232] on button "SENTAR" at bounding box center [303, 229] width 177 height 37
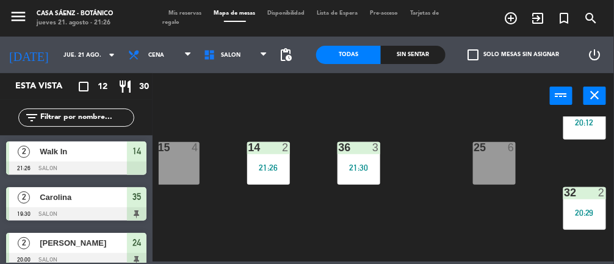
click at [182, 162] on div "15 4" at bounding box center [178, 163] width 43 height 43
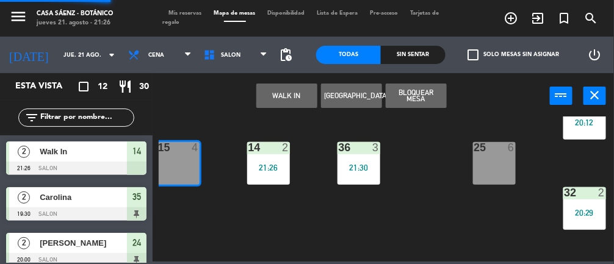
click at [292, 90] on button "WALK IN" at bounding box center [286, 96] width 61 height 24
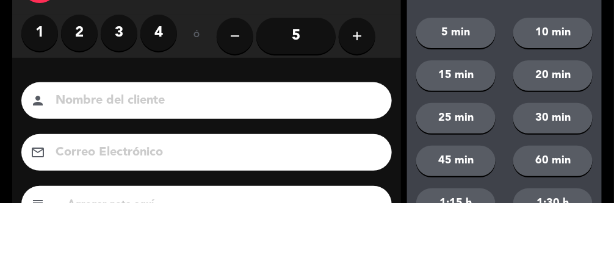
click at [123, 101] on label "3" at bounding box center [119, 94] width 37 height 37
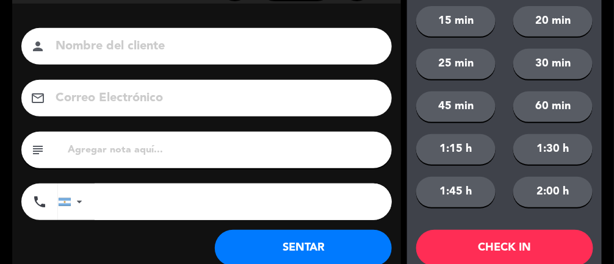
scroll to position [148, 0]
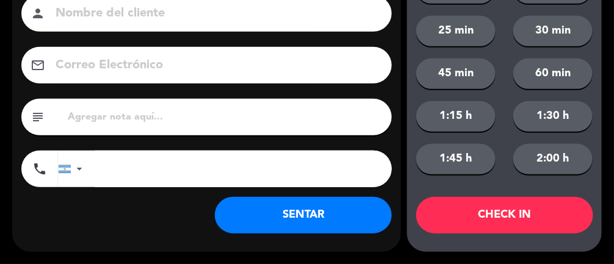
click at [330, 224] on button "SENTAR" at bounding box center [303, 215] width 177 height 37
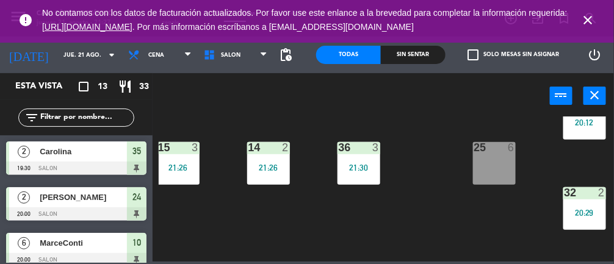
click at [592, 13] on icon "close" at bounding box center [588, 20] width 15 height 15
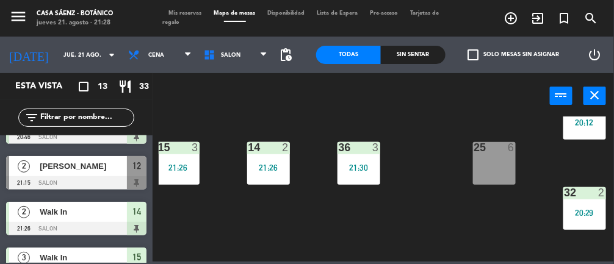
scroll to position [393, 0]
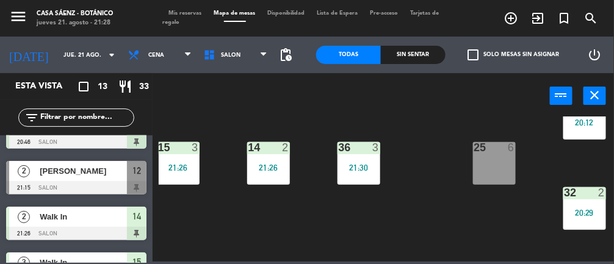
click at [117, 176] on span "[PERSON_NAME]" at bounding box center [83, 171] width 87 height 13
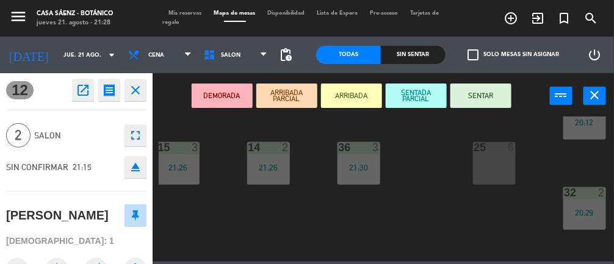
click at [437, 178] on div "11 2 22 2 23 2 20:42 10 6 20:00 12 2 21:15 21 2 30 3 20:12 13 2 20:46 20 2 20:2…" at bounding box center [387, 189] width 456 height 145
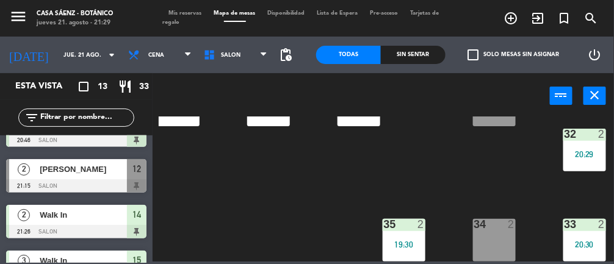
scroll to position [373, 0]
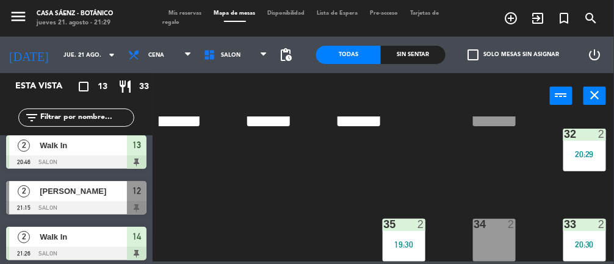
click at [99, 202] on div at bounding box center [76, 208] width 140 height 13
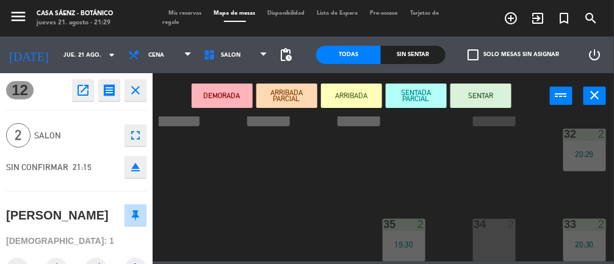
click at [500, 249] on div "34 2" at bounding box center [494, 240] width 43 height 43
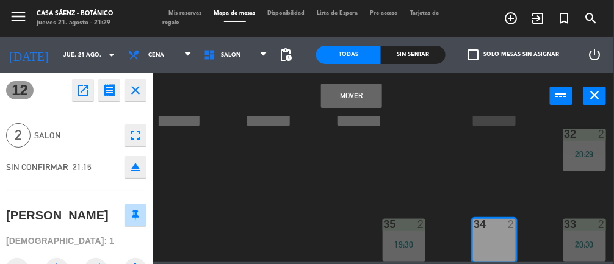
click at [350, 96] on button "Mover" at bounding box center [351, 96] width 61 height 24
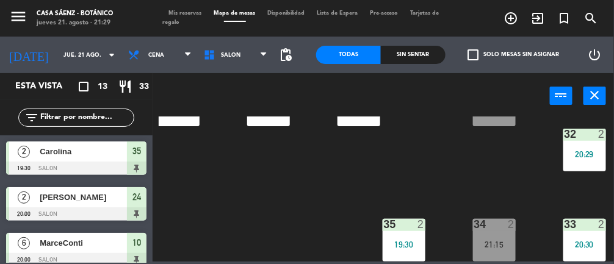
scroll to position [31, 0]
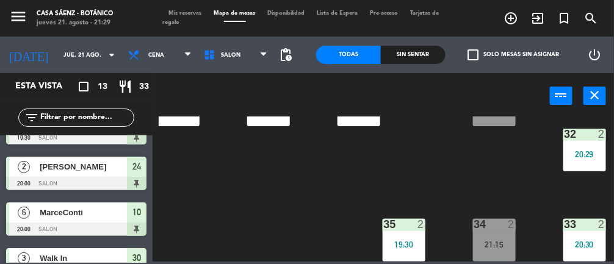
click at [505, 241] on div "21:15" at bounding box center [494, 245] width 43 height 9
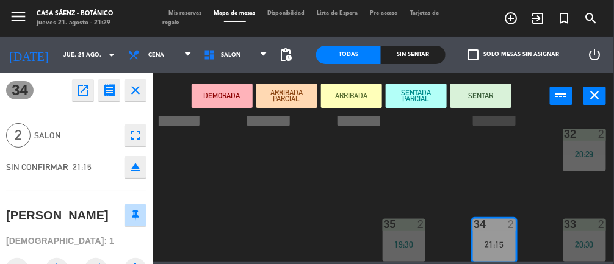
click at [492, 101] on button "SENTAR" at bounding box center [481, 96] width 61 height 24
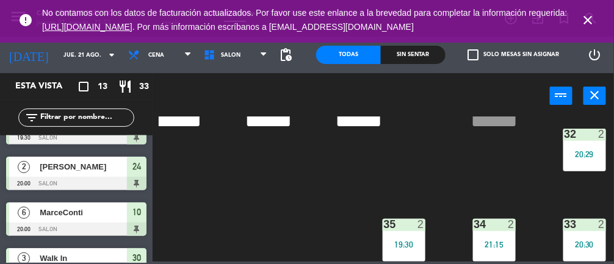
scroll to position [0, 49]
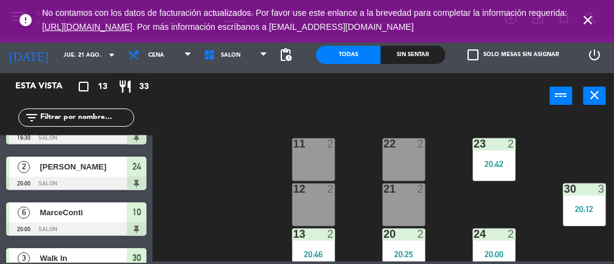
click at [592, 24] on icon "close" at bounding box center [588, 20] width 15 height 15
click at [594, 16] on icon "close" at bounding box center [588, 20] width 15 height 15
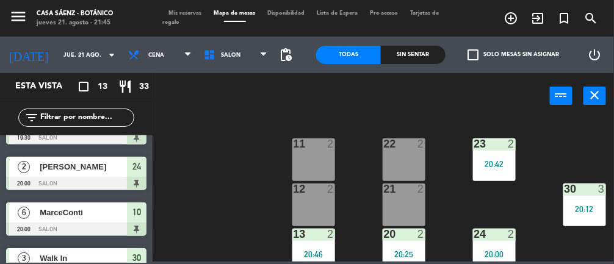
click at [401, 162] on div "22 2" at bounding box center [404, 160] width 43 height 43
click at [402, 203] on div "21 2" at bounding box center [404, 205] width 43 height 43
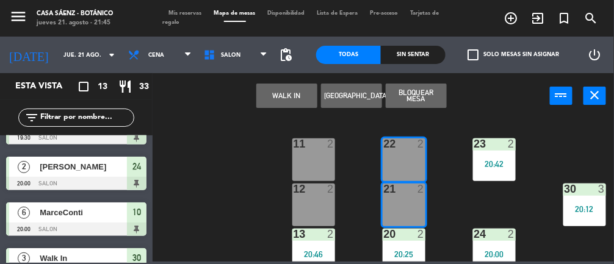
click at [285, 90] on button "WALK IN" at bounding box center [286, 96] width 61 height 24
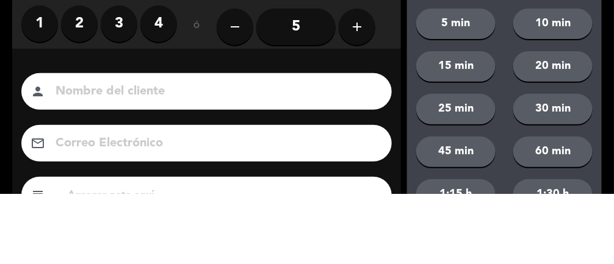
click at [122, 101] on label "3" at bounding box center [119, 94] width 37 height 37
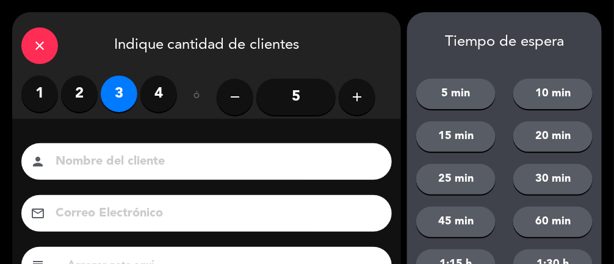
scroll to position [148, 0]
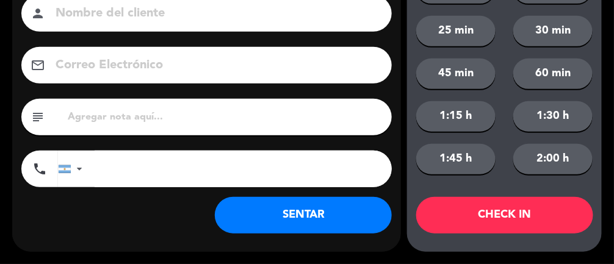
click at [355, 223] on button "SENTAR" at bounding box center [303, 215] width 177 height 37
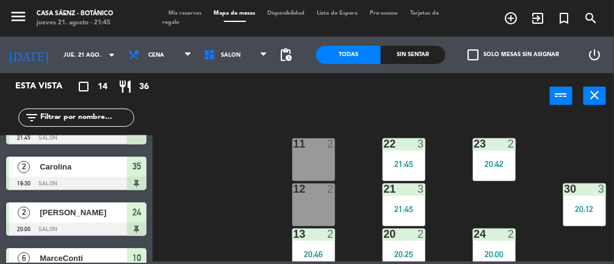
scroll to position [0, 0]
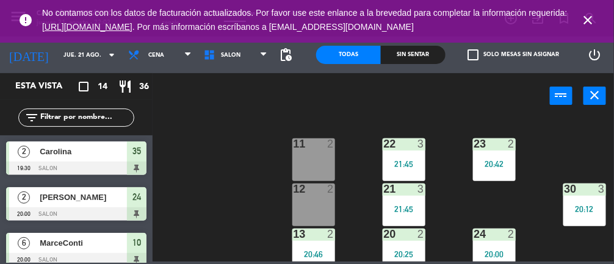
click at [594, 26] on icon "close" at bounding box center [588, 20] width 15 height 15
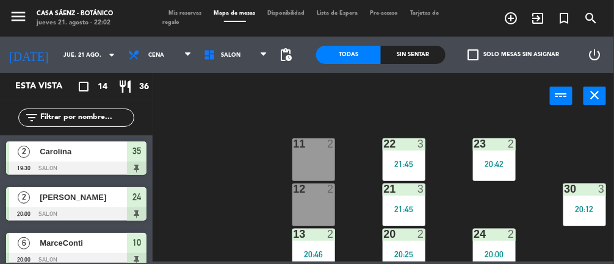
scroll to position [513, 0]
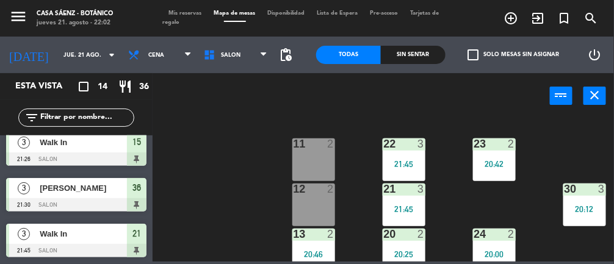
click at [244, 178] on div "11 2 22 3 21:45 23 2 20:42 10 6 20:00 12 2 21 3 21:45 30 3 20:12 13 2 20:46 20 …" at bounding box center [387, 189] width 456 height 145
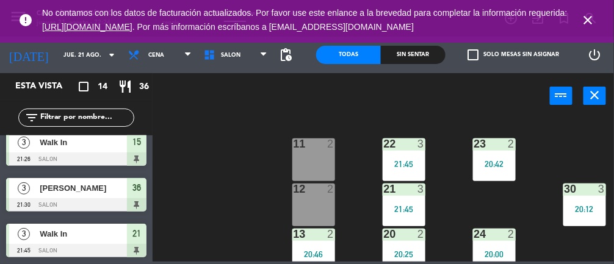
click at [590, 26] on icon "close" at bounding box center [588, 20] width 15 height 15
